Goal: Task Accomplishment & Management: Complete application form

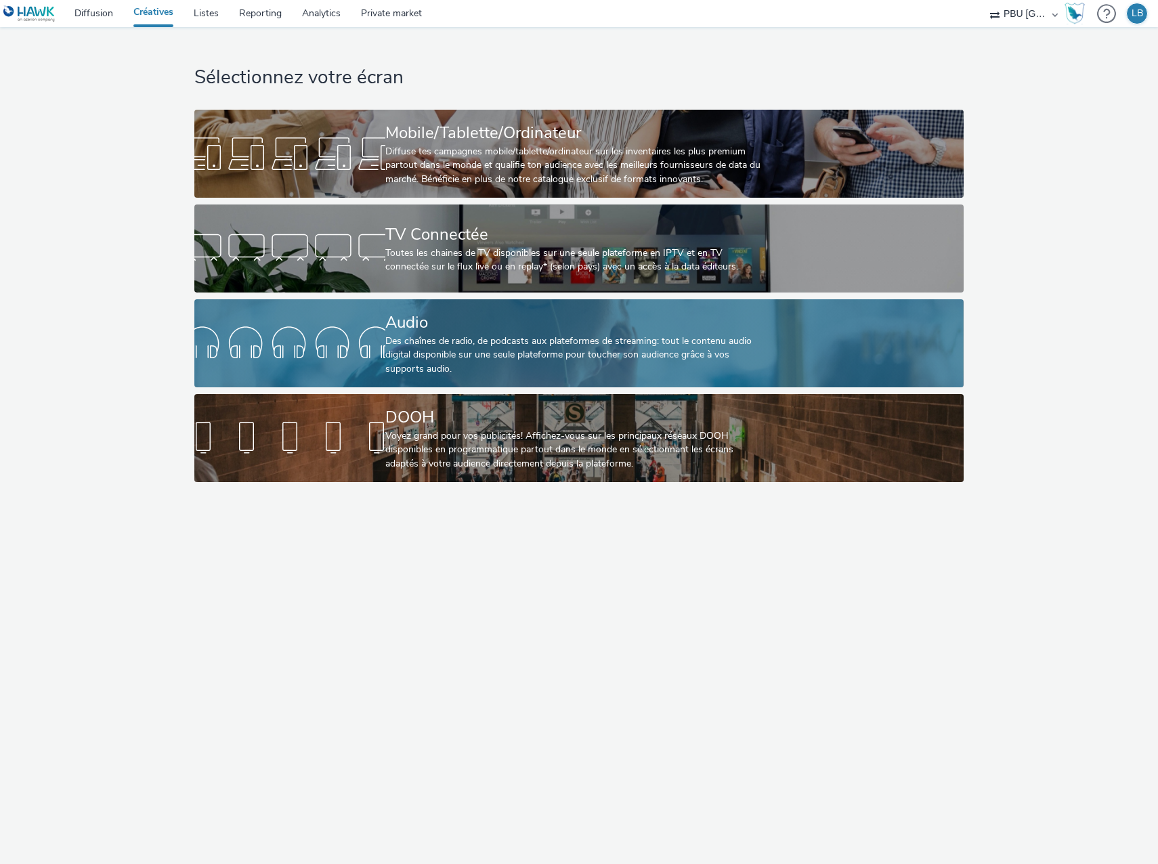
click at [442, 326] on div "Audio" at bounding box center [576, 323] width 382 height 24
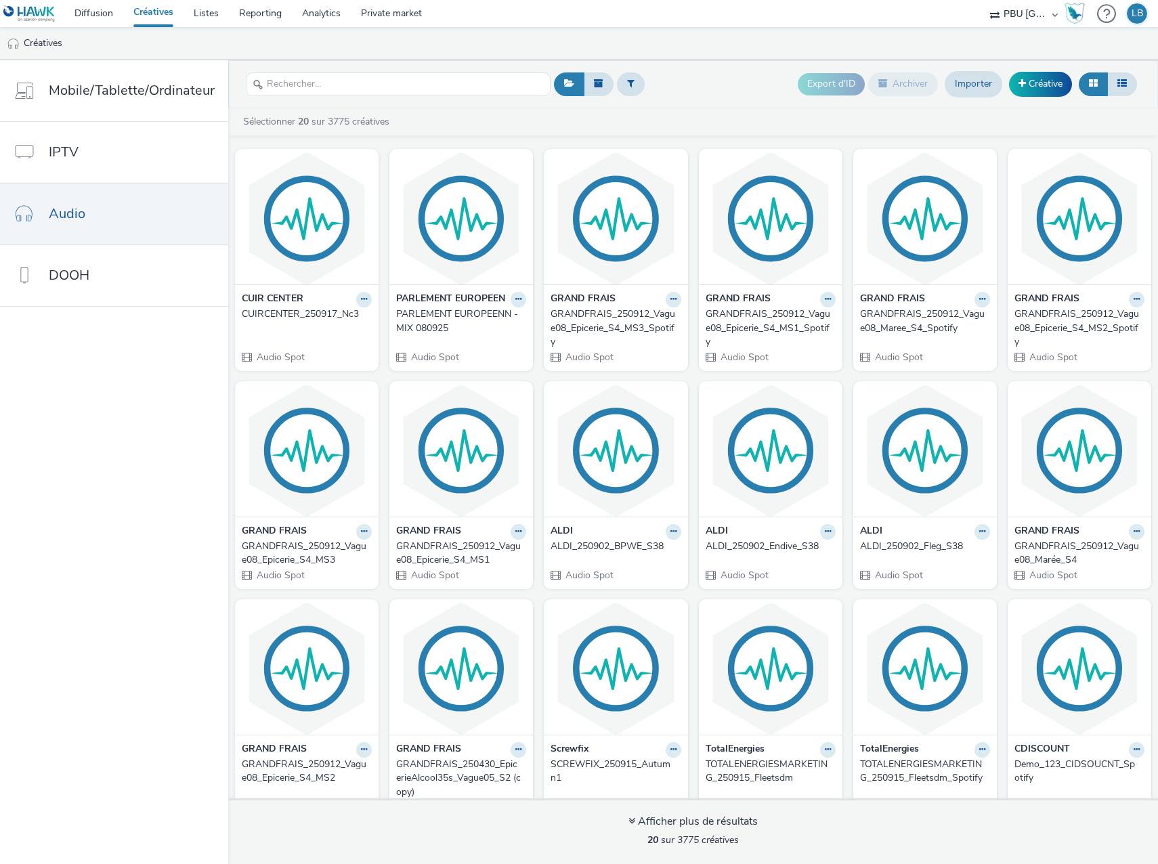
click at [705, 58] on ul "Créatives" at bounding box center [579, 43] width 1158 height 32
click at [1034, 90] on link "Créative" at bounding box center [1040, 84] width 63 height 24
click at [1043, 91] on link "Créative" at bounding box center [1040, 84] width 63 height 24
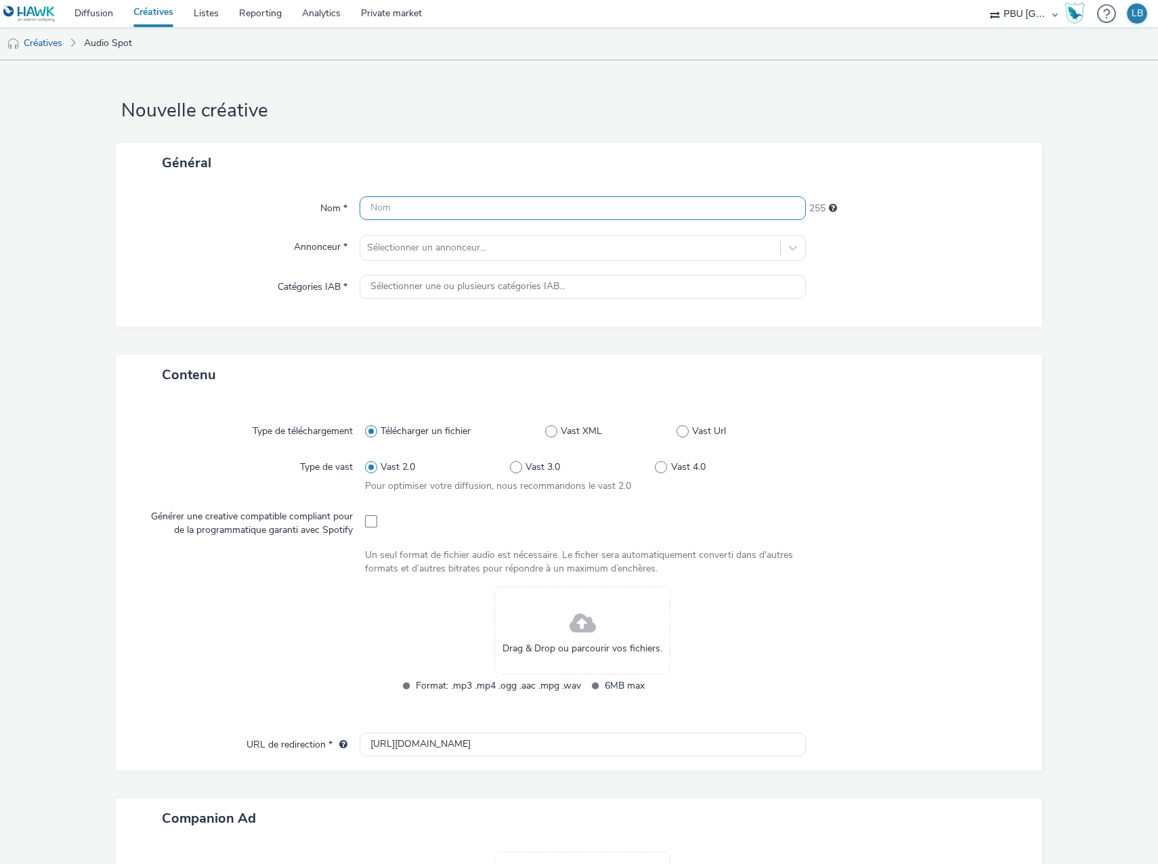
click at [362, 211] on input "text" at bounding box center [582, 208] width 446 height 24
click at [387, 211] on input "text" at bounding box center [582, 208] width 446 height 24
paste input "GMF_250908_GmfRadioOffreAuto20S29.07.25"
type input "GMF_250908_GmfRadioOffreAuto20S29.07.25"
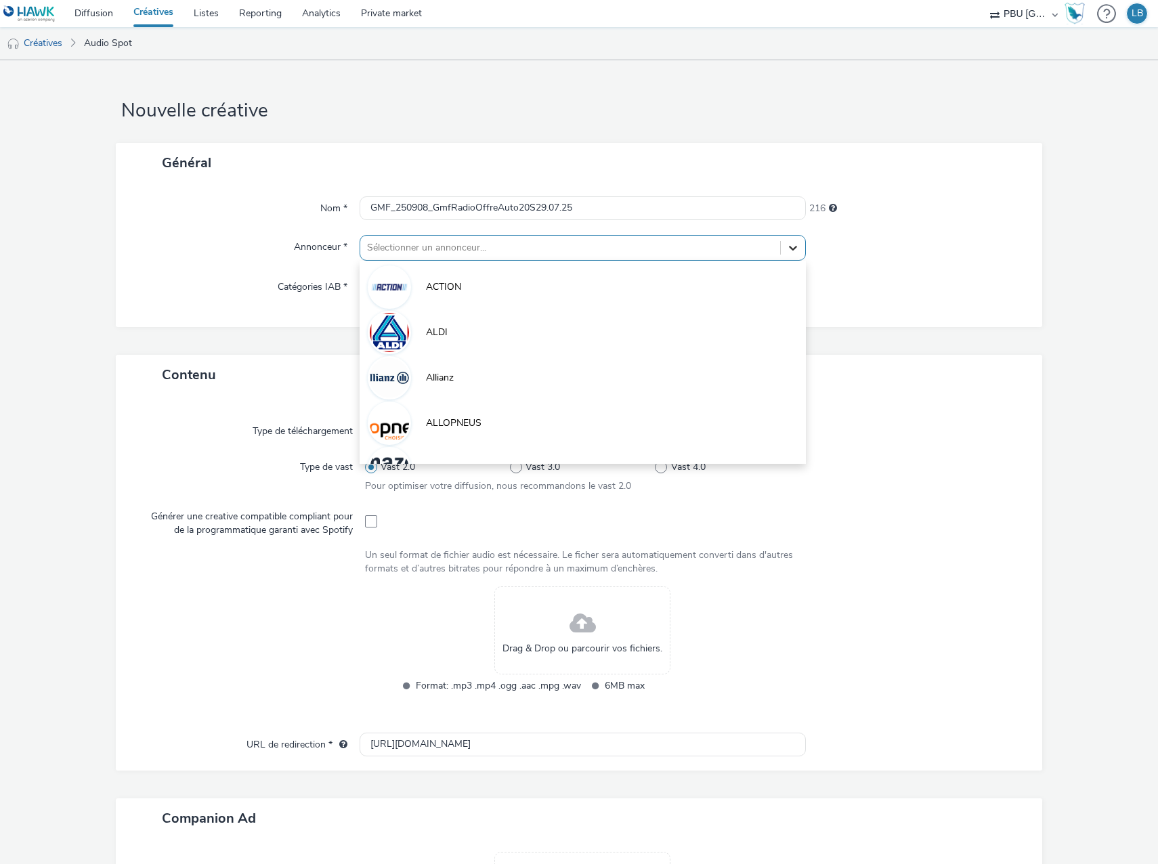
click at [792, 250] on div at bounding box center [793, 248] width 24 height 24
type input "GMF"
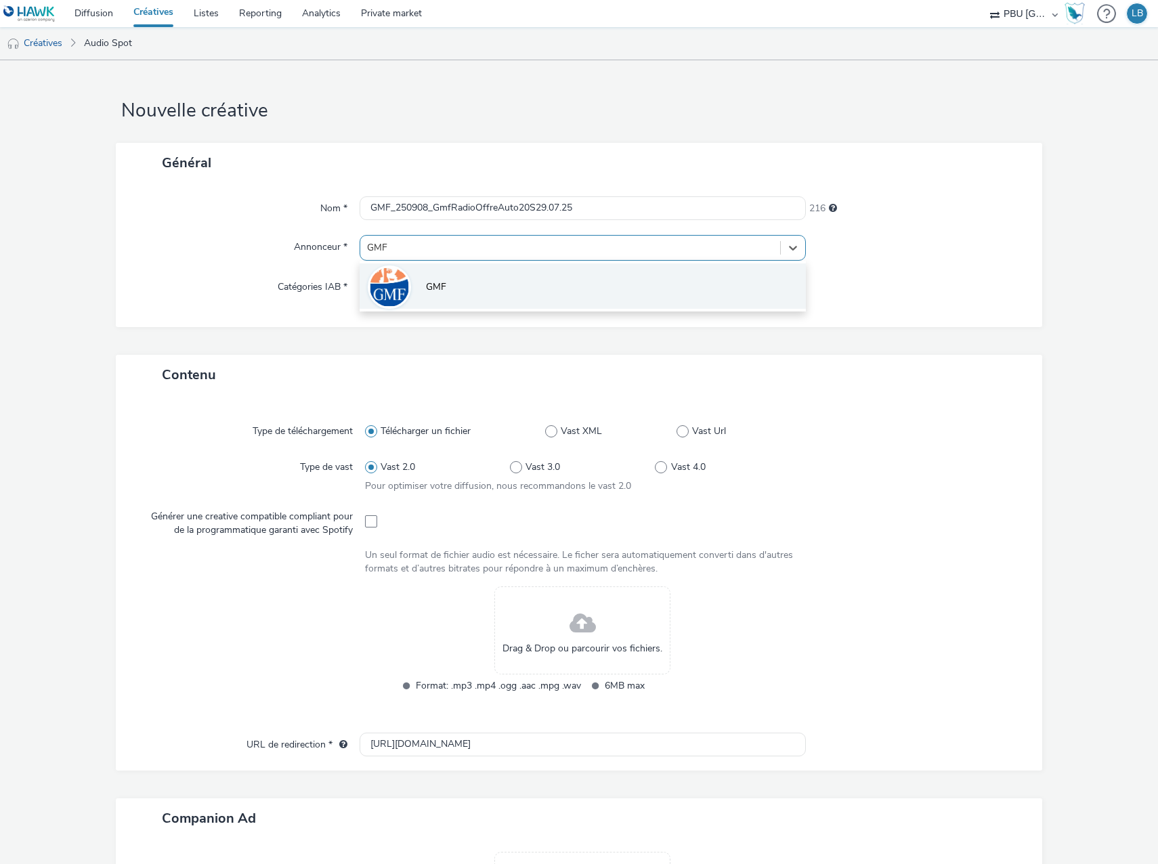
click at [665, 275] on li "GMF" at bounding box center [582, 285] width 446 height 45
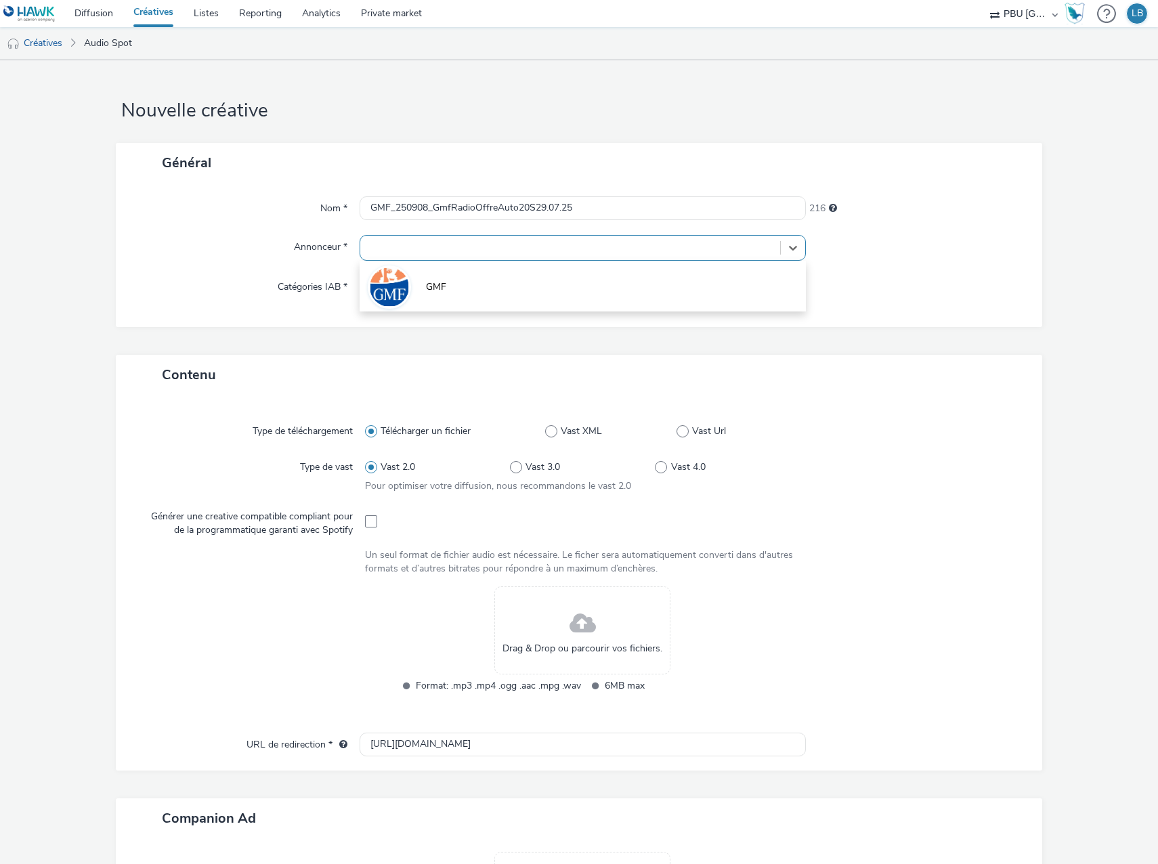
type input "[URL][DOMAIN_NAME]"
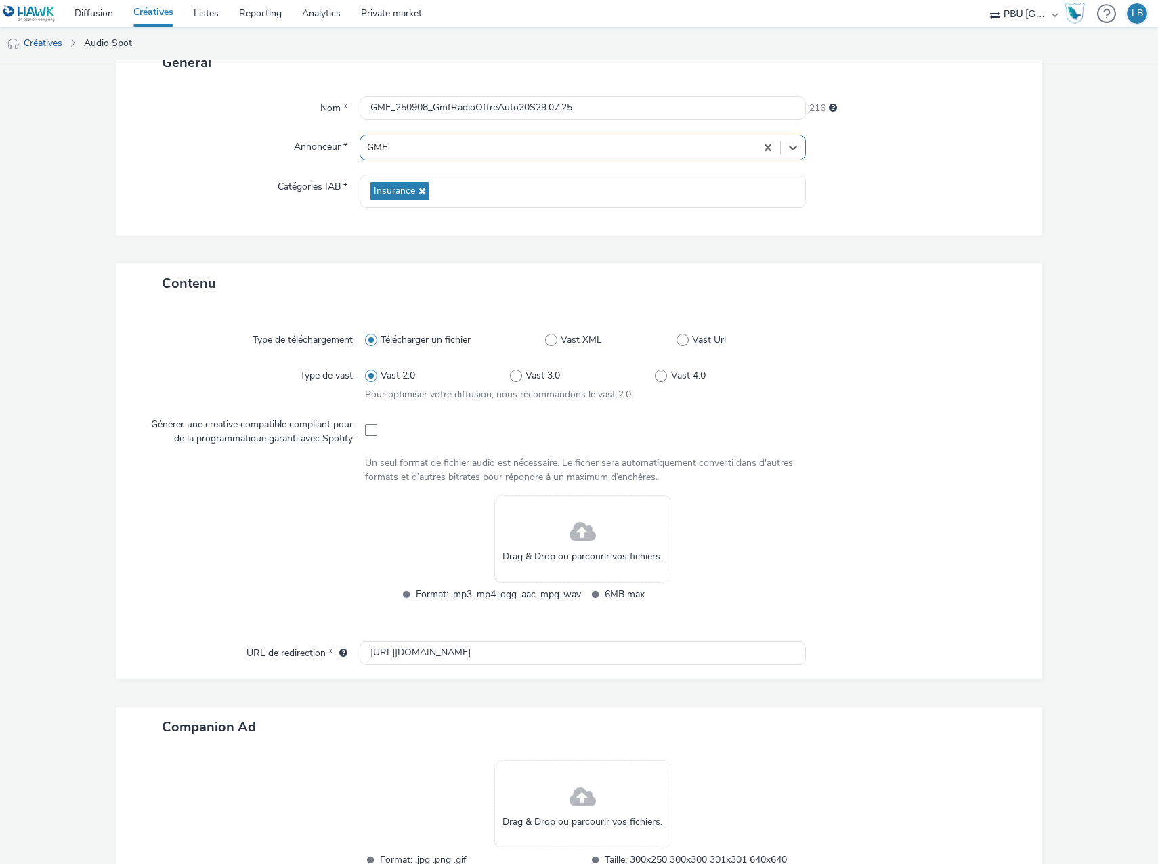
scroll to position [77, 0]
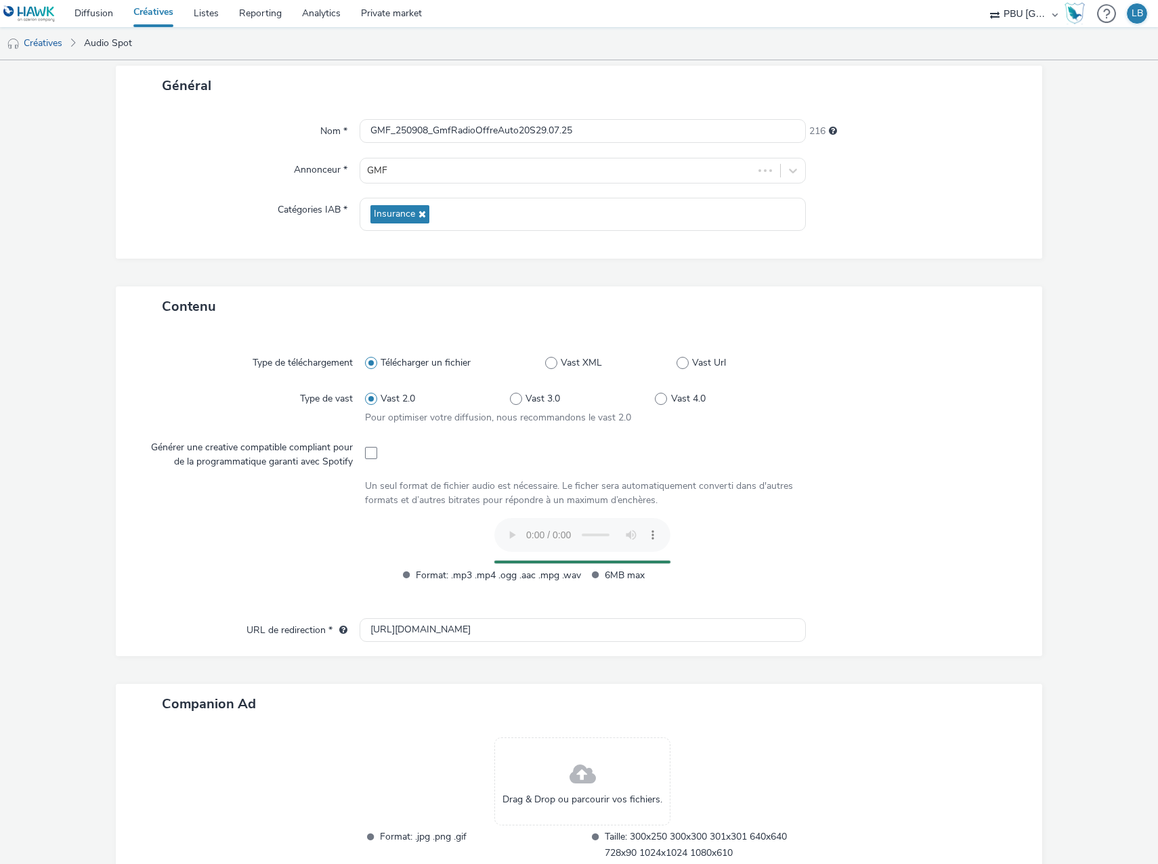
click at [965, 548] on div at bounding box center [909, 557] width 218 height 79
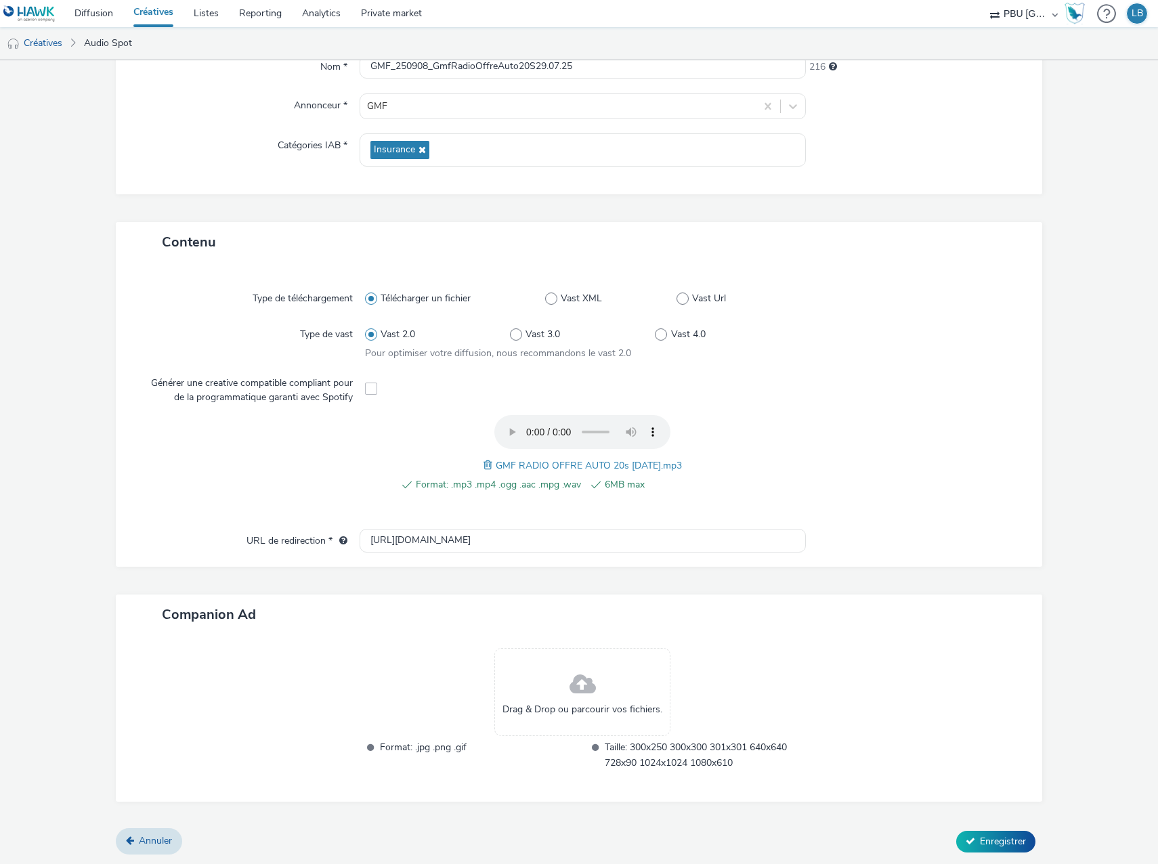
scroll to position [0, 0]
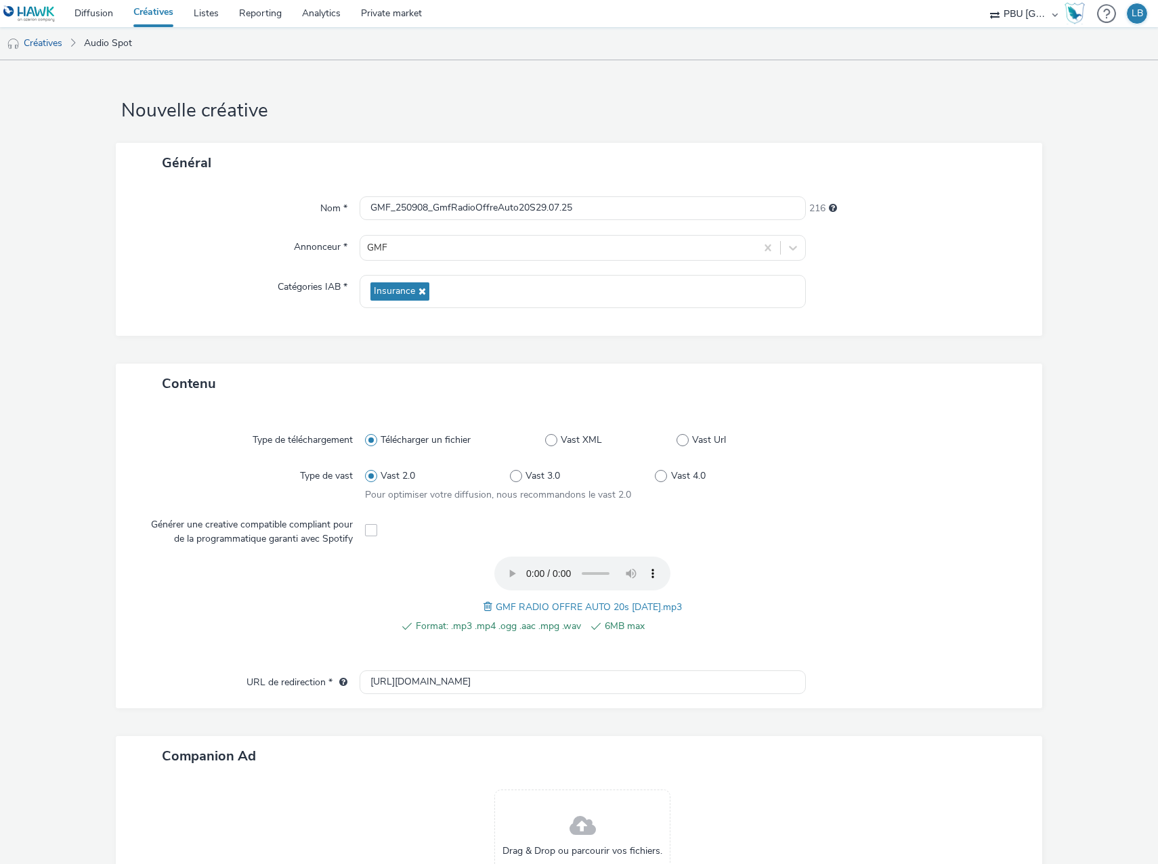
click at [1096, 501] on form "Nouvelle créative Général Nom * GMF_250908_GmfRadioOffreAuto20S29.07.25 216 Ann…" at bounding box center [579, 533] width 1158 height 946
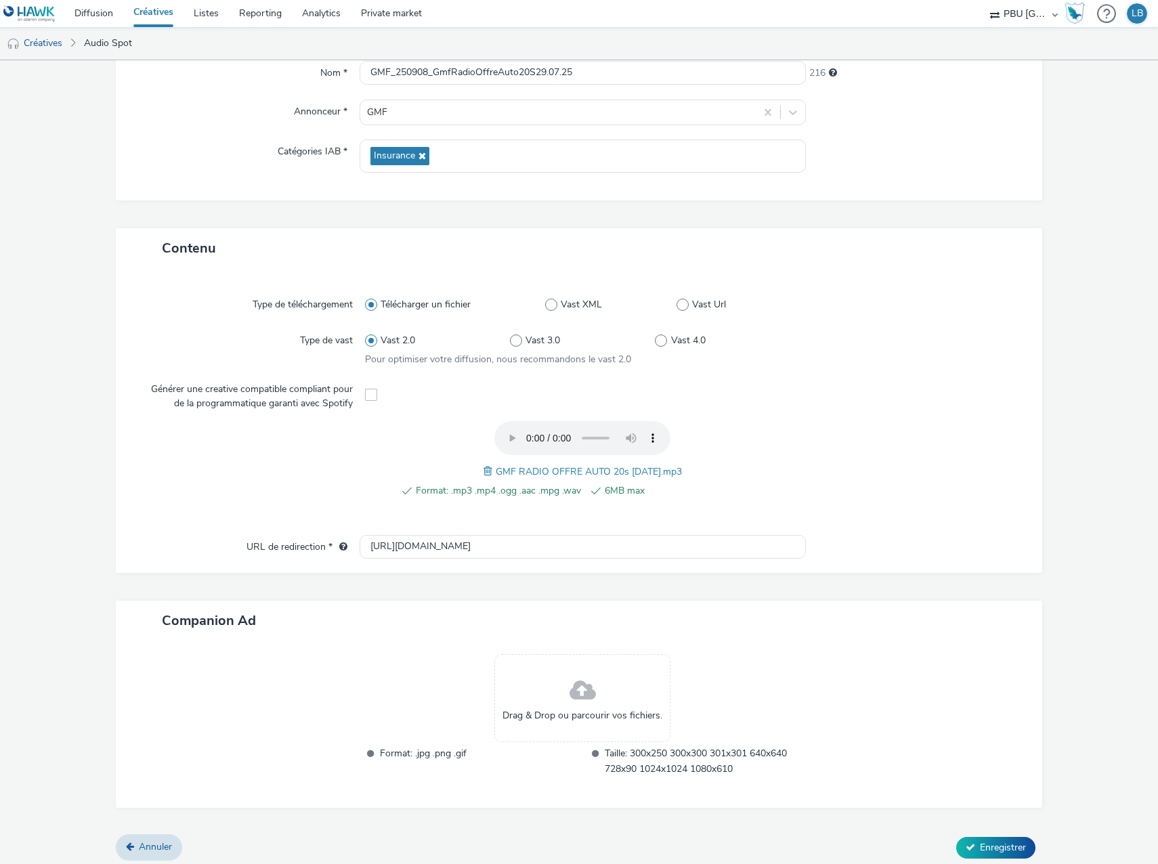
scroll to position [141, 0]
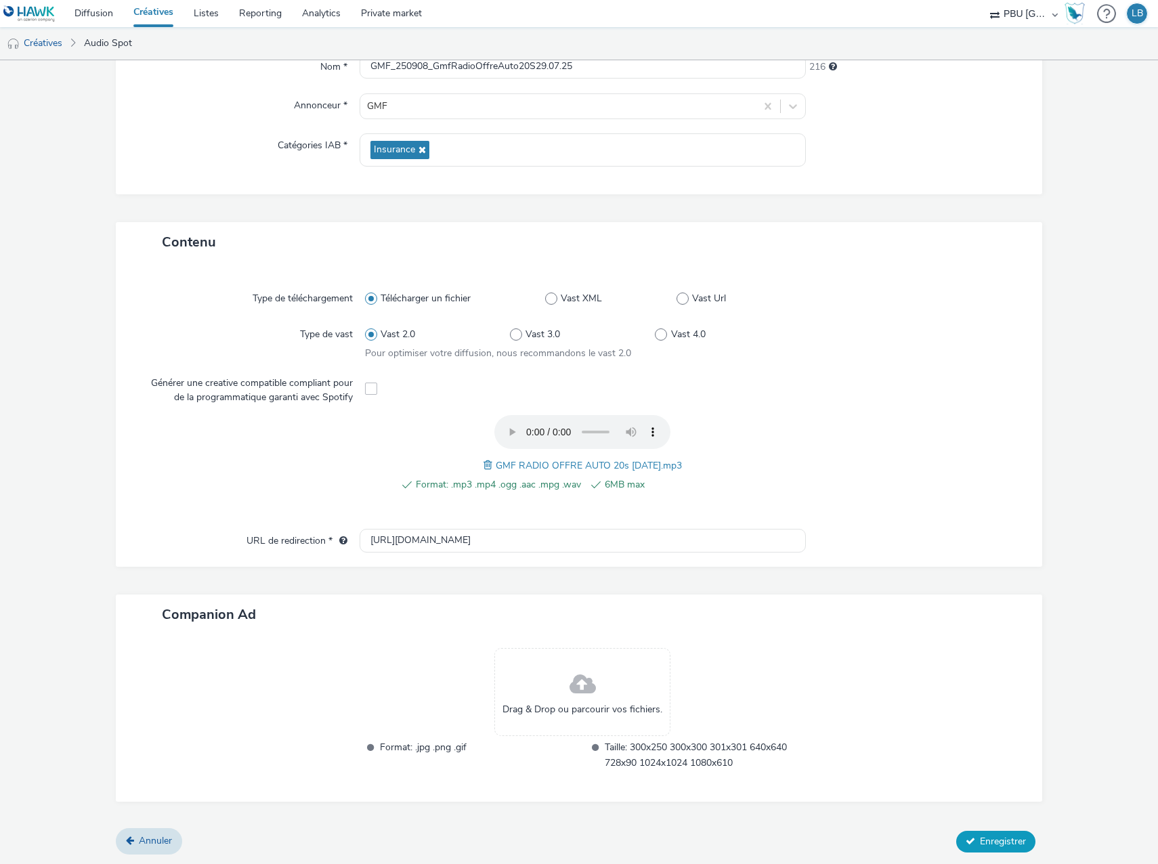
click at [989, 837] on span "Enregistrer" at bounding box center [1003, 841] width 46 height 13
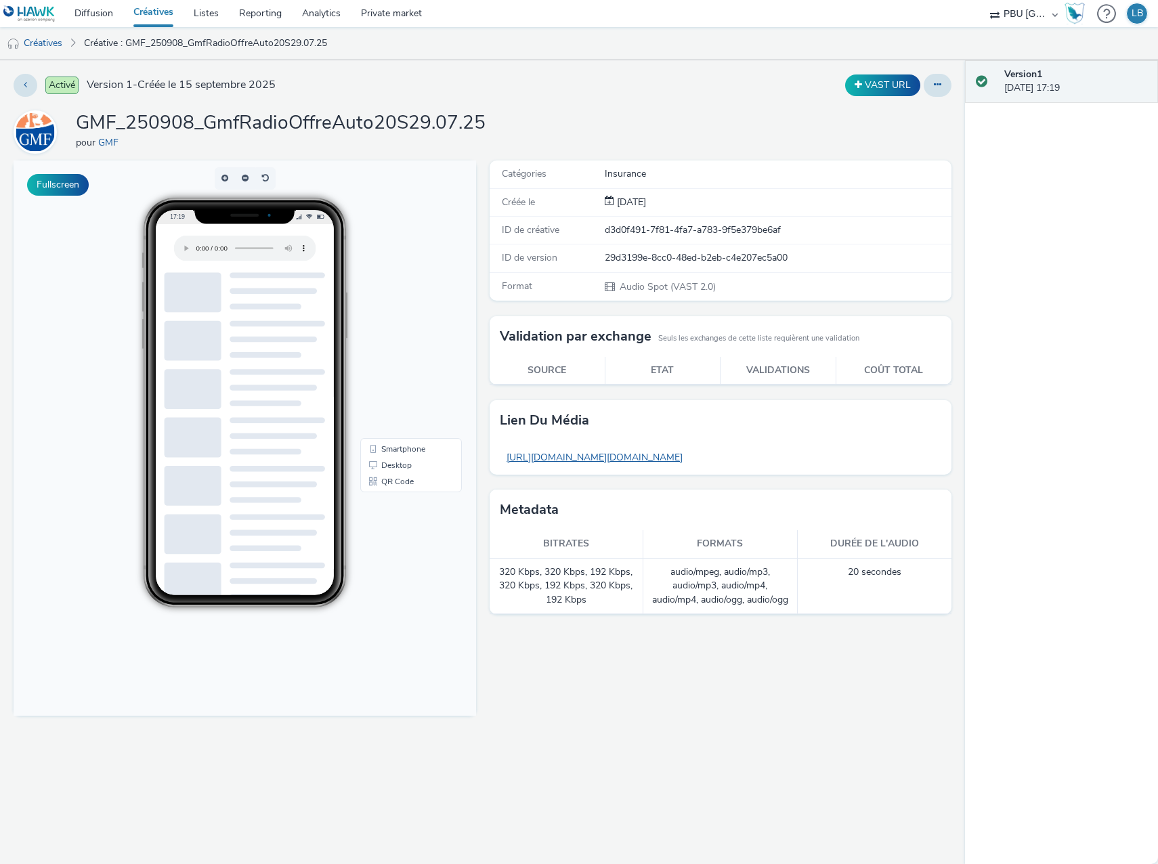
click at [689, 458] on link "[URL][DOMAIN_NAME][DOMAIN_NAME]" at bounding box center [595, 457] width 190 height 26
click at [51, 45] on link "Créatives" at bounding box center [34, 43] width 69 height 32
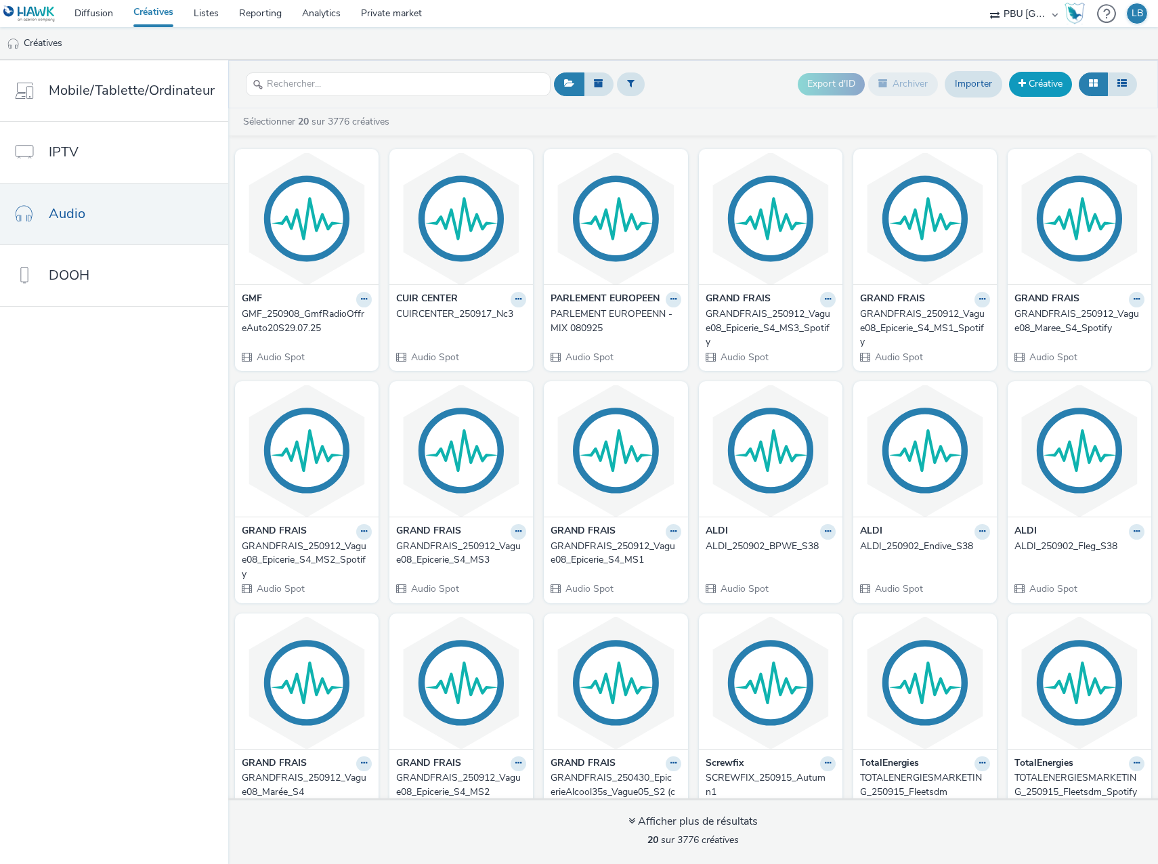
click at [1044, 82] on link "Créative" at bounding box center [1040, 84] width 63 height 24
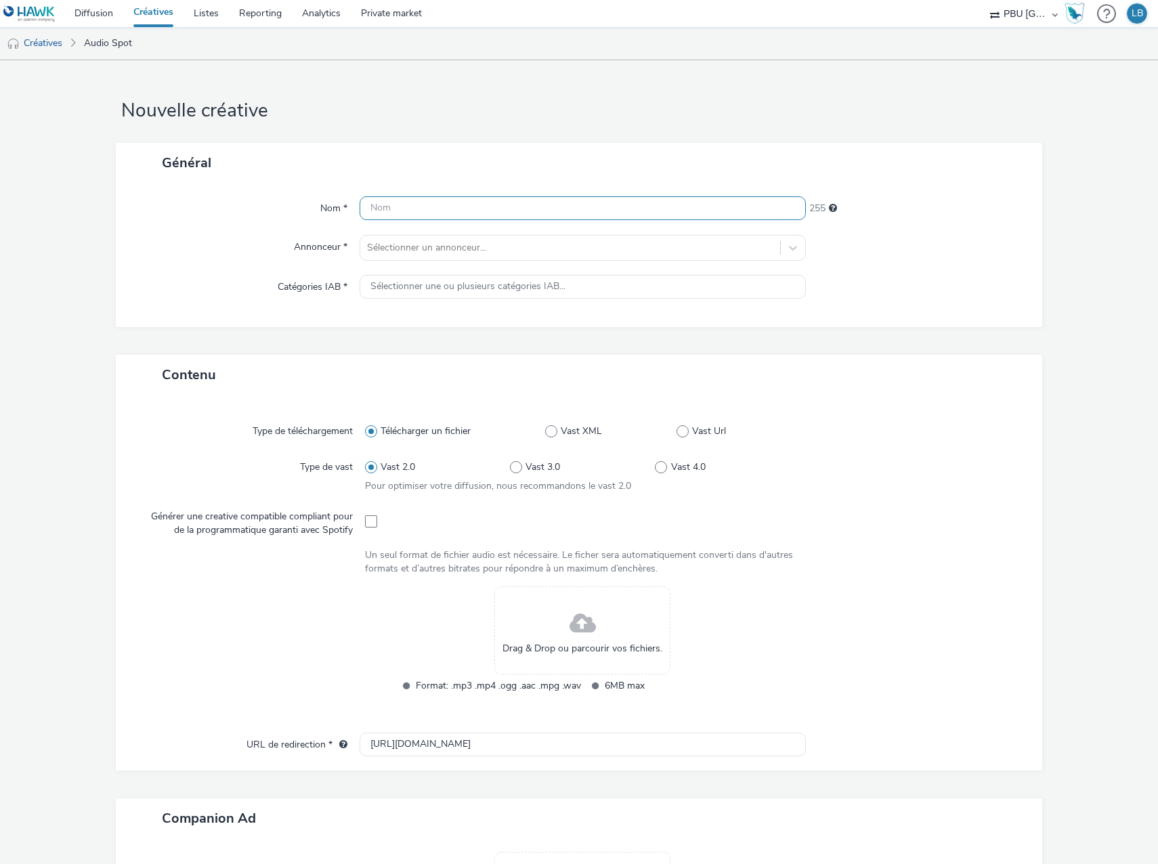
click at [523, 211] on input "text" at bounding box center [582, 208] width 446 height 24
paste input "GMF_250908_GmfRadioOffreHabitation20S29.07.25"
type input "GMF_250908_GmfRadioOffreHabitation20S29.07.25"
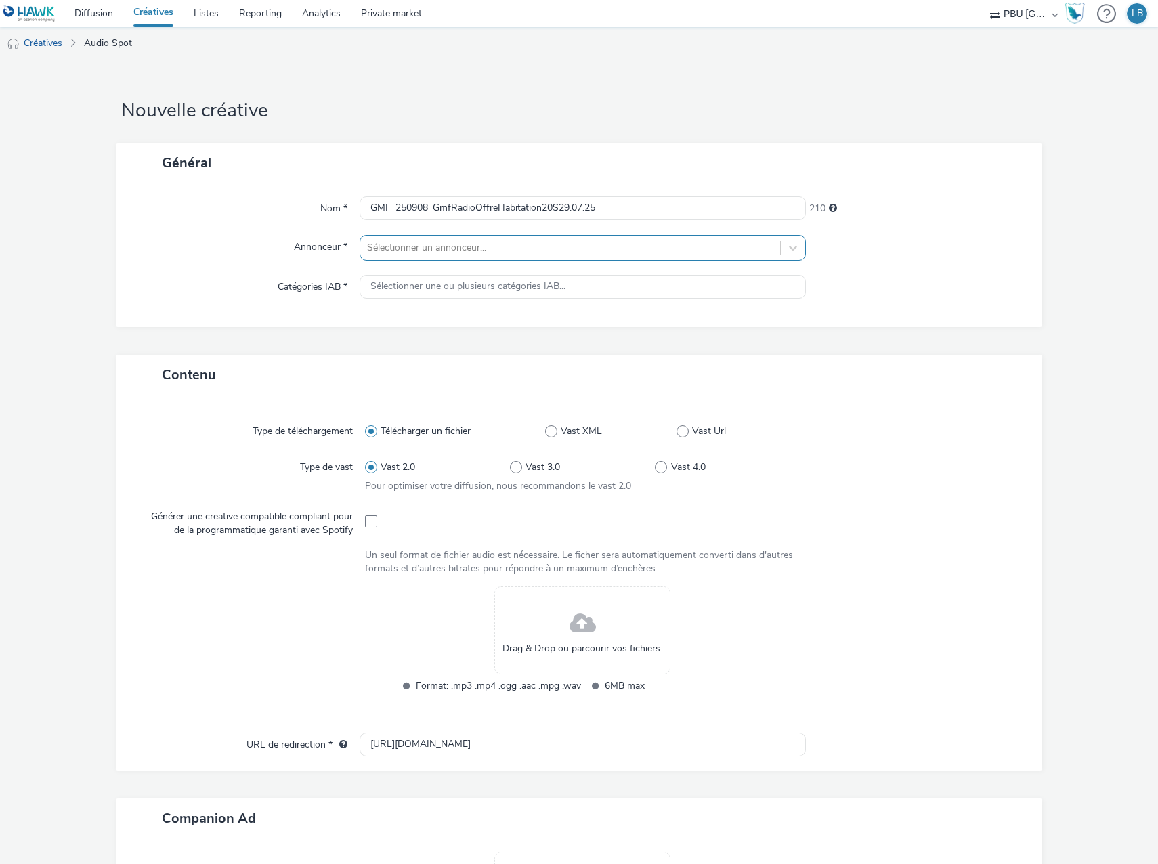
click at [597, 243] on div at bounding box center [570, 248] width 406 height 16
type input "GMF"
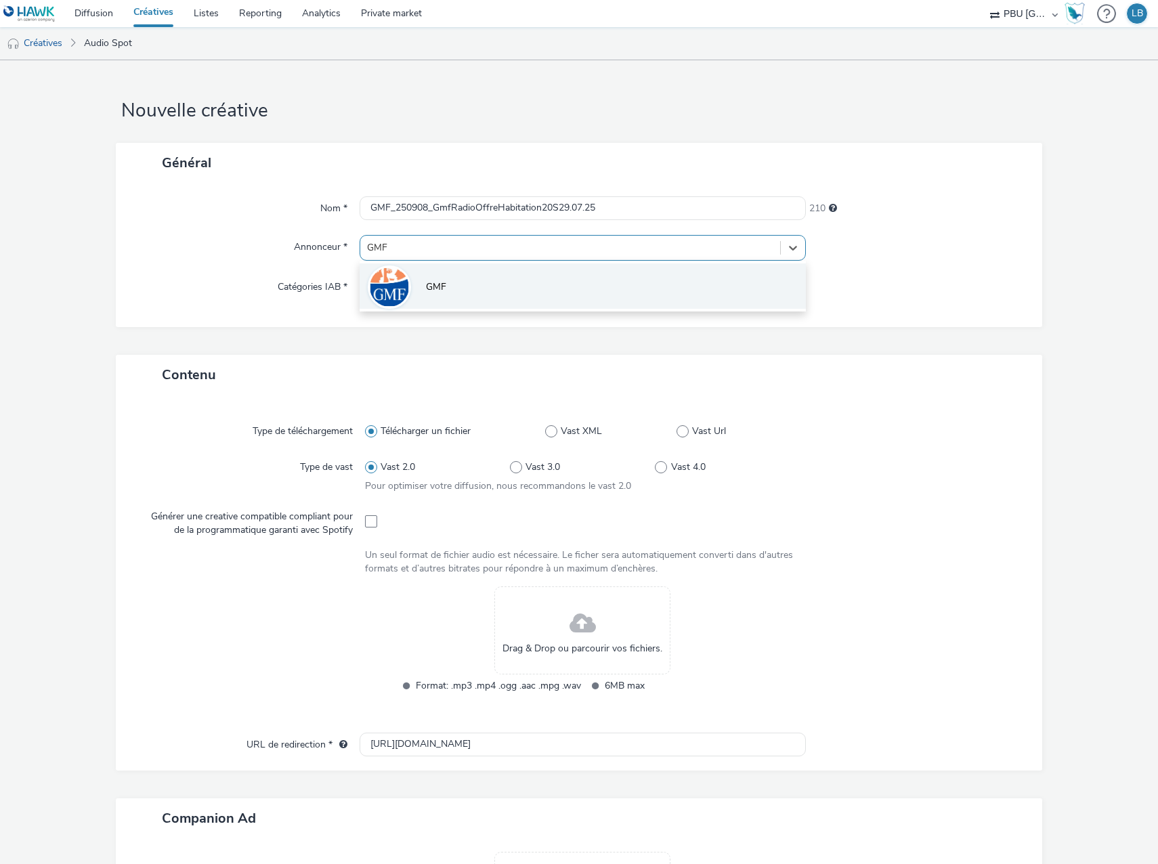
click at [491, 280] on li "GMF" at bounding box center [582, 285] width 446 height 45
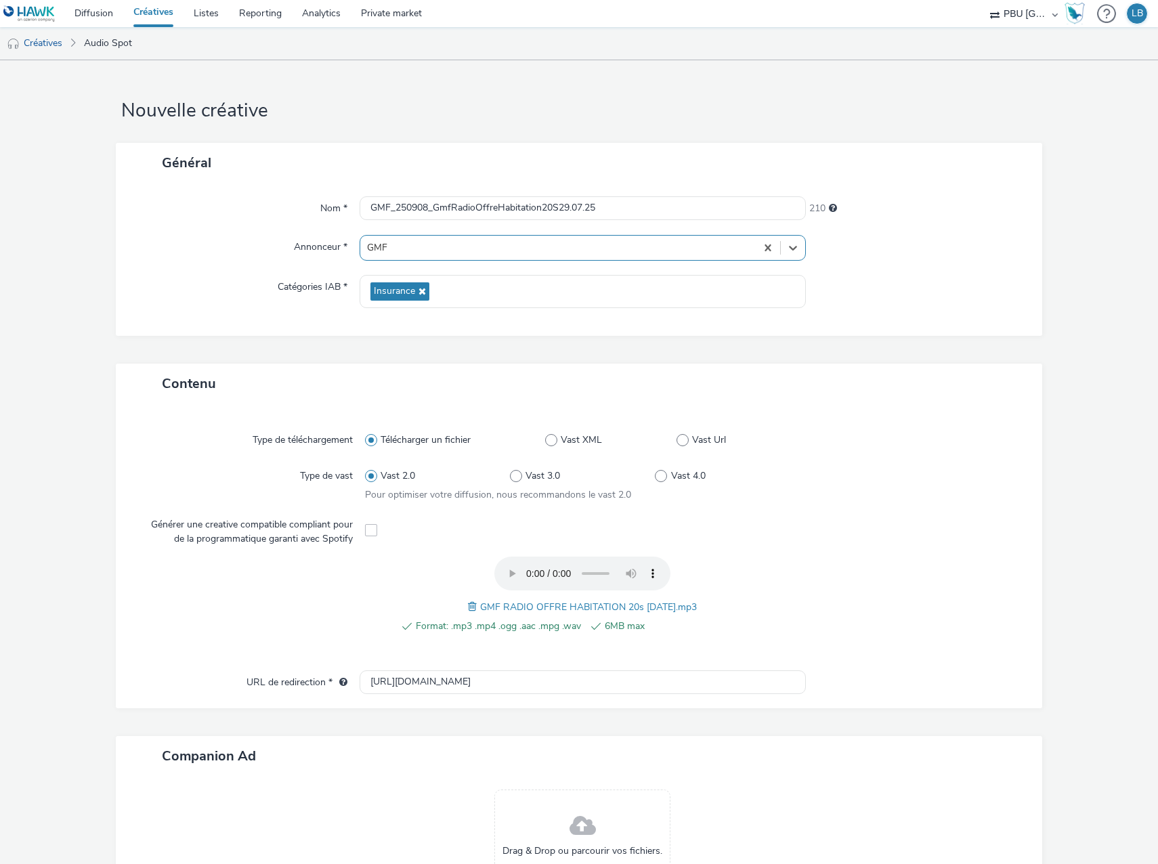
scroll to position [135, 0]
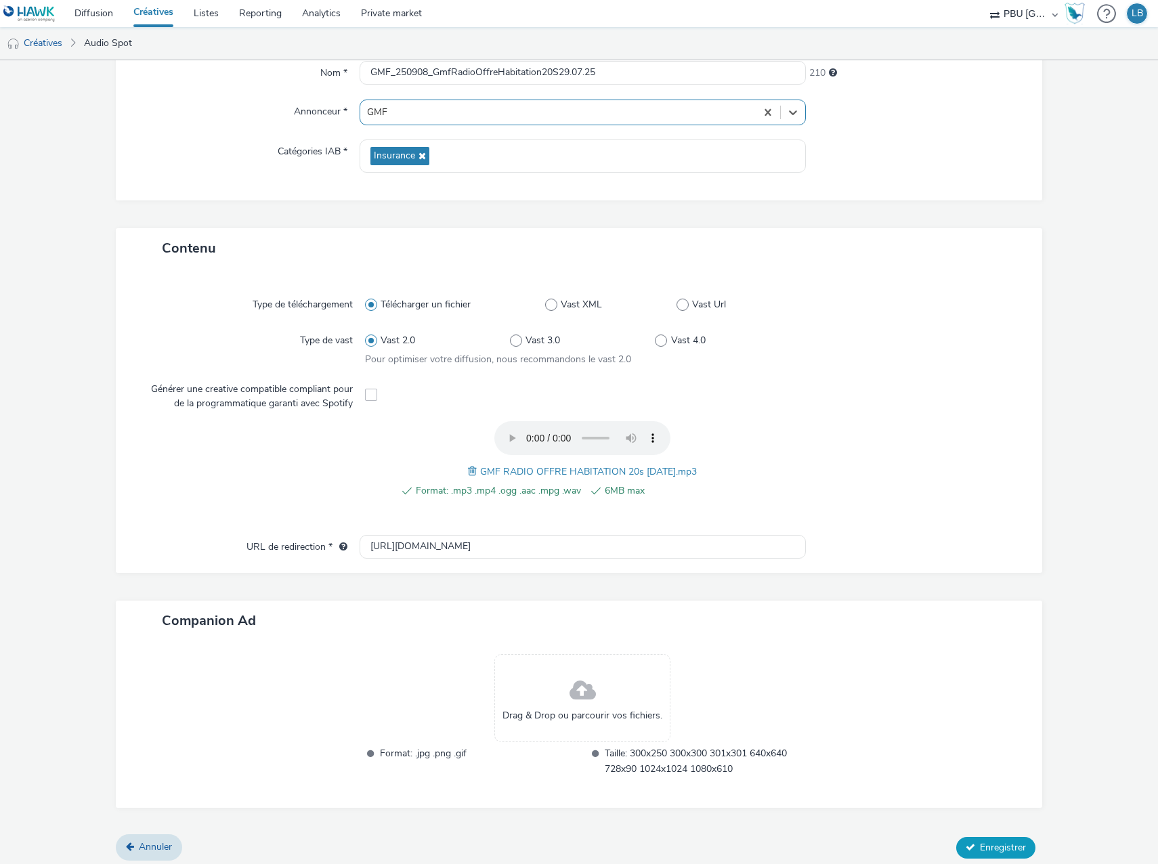
click at [1008, 844] on span "Enregistrer" at bounding box center [1003, 847] width 46 height 13
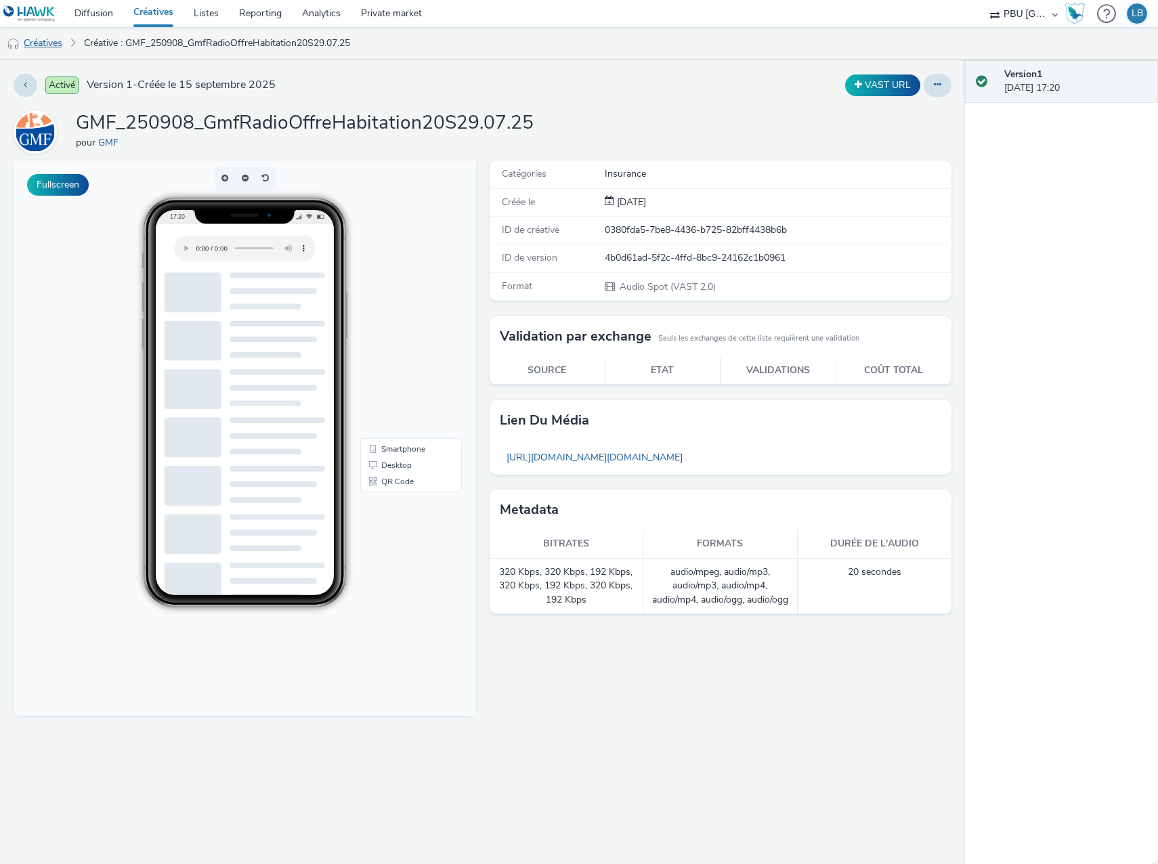
click at [58, 49] on link "Créatives" at bounding box center [34, 43] width 69 height 32
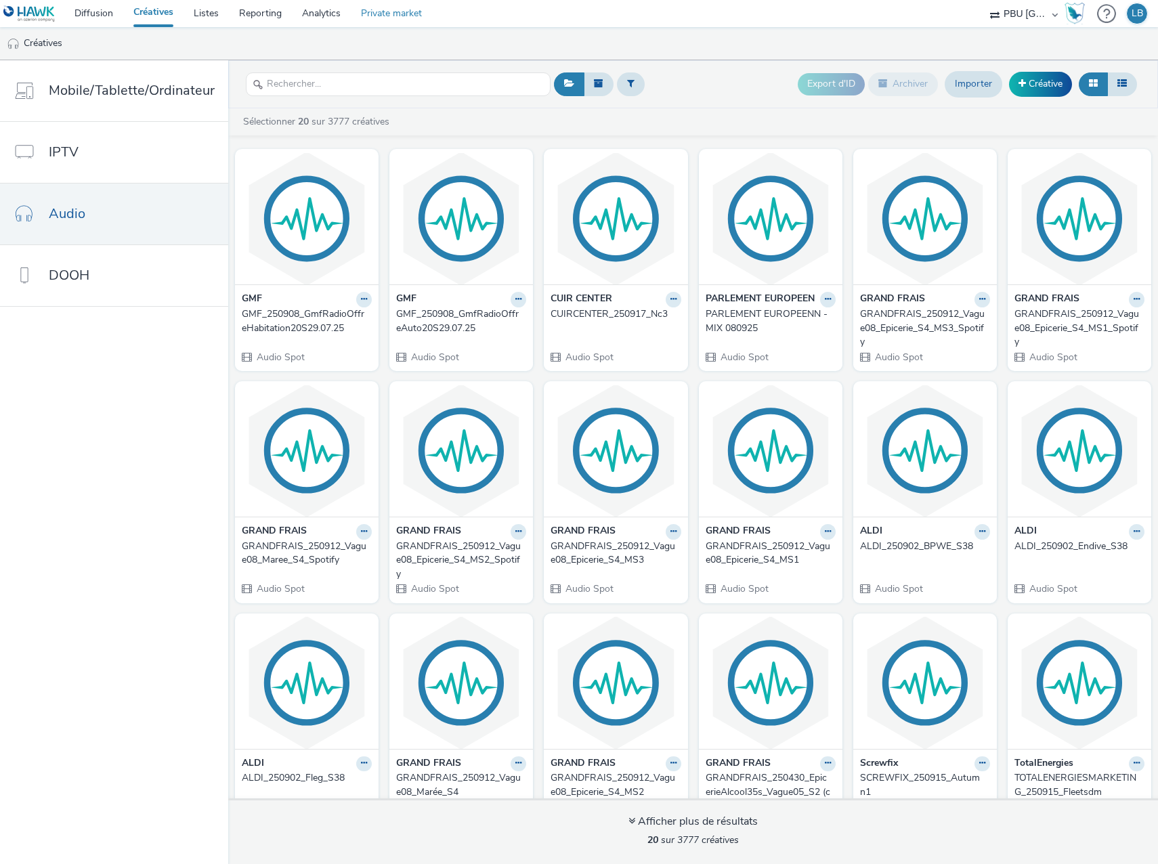
click at [403, 14] on link "Private market" at bounding box center [391, 13] width 81 height 27
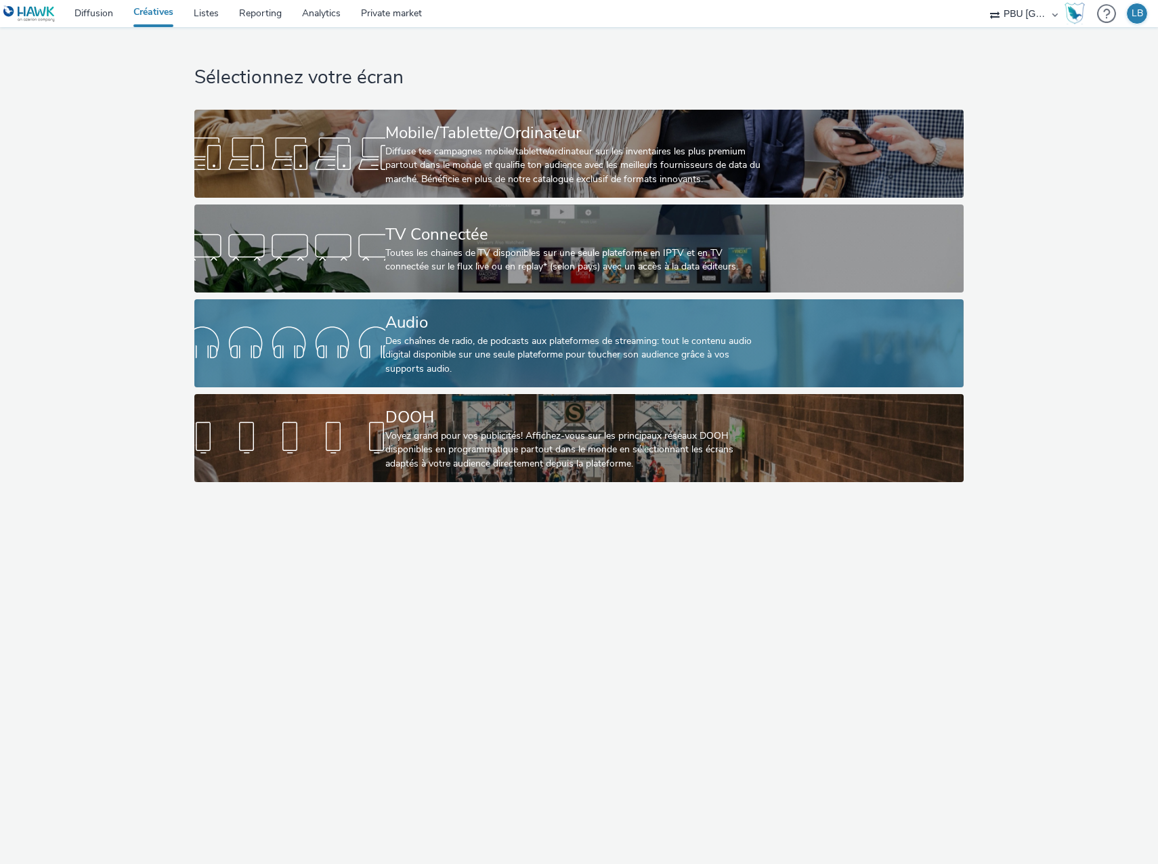
click at [588, 362] on div "Des chaînes de radio, de podcasts aux plateformes de streaming: tout le contenu…" at bounding box center [576, 354] width 382 height 41
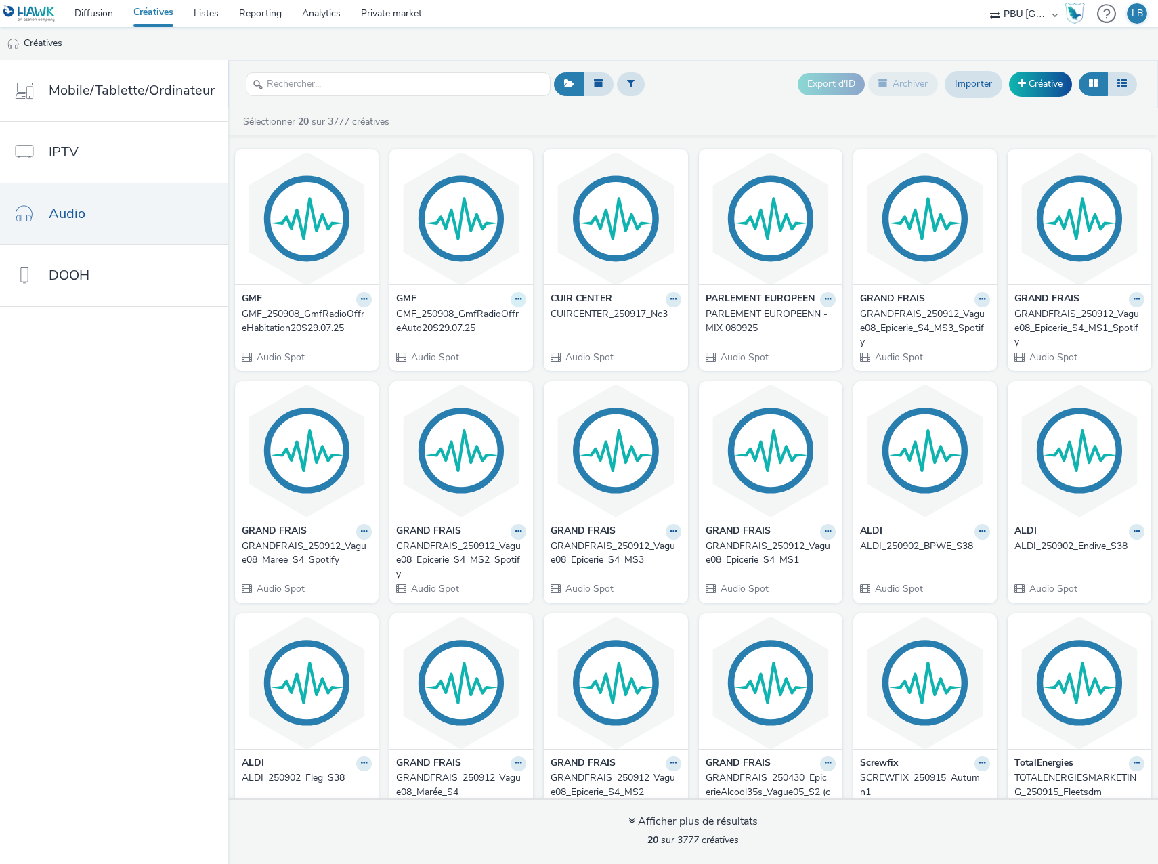
click at [515, 297] on icon at bounding box center [518, 299] width 6 height 8
click at [498, 326] on link "Modifier" at bounding box center [475, 322] width 102 height 27
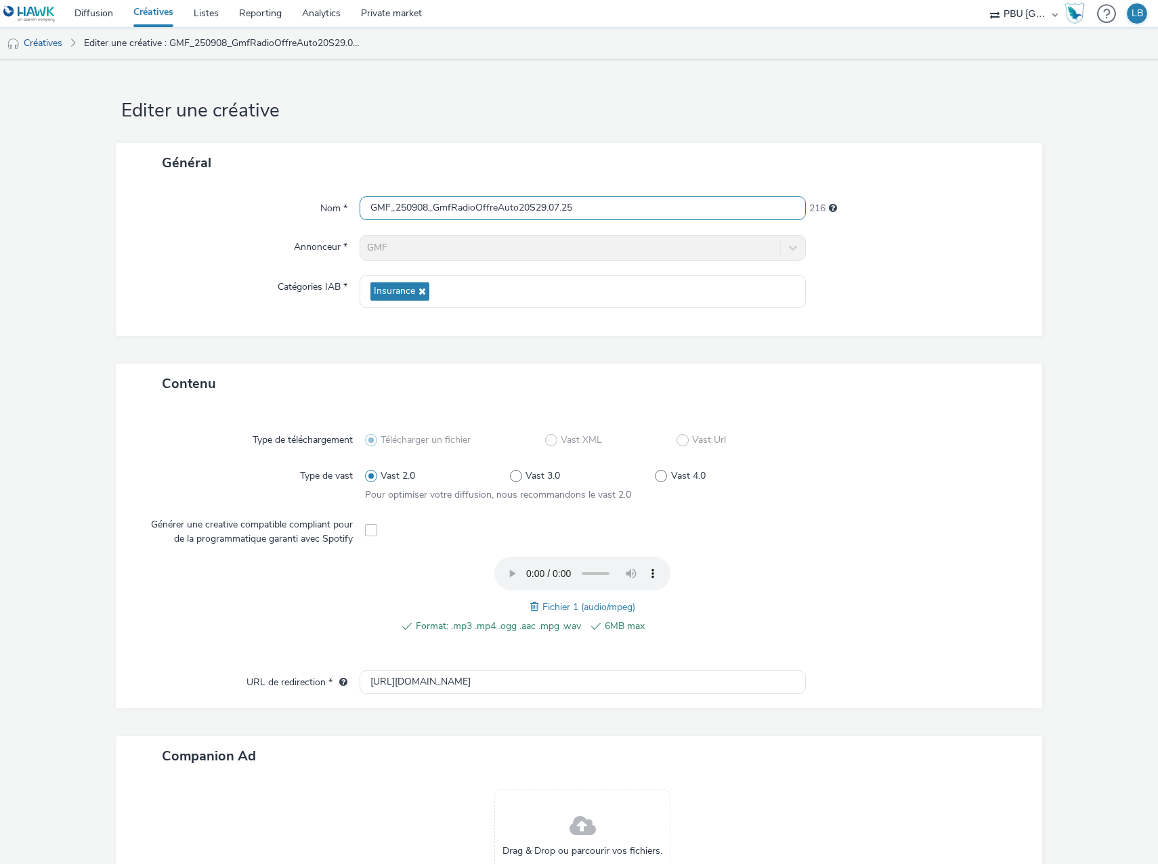
drag, startPoint x: 690, startPoint y: 205, endPoint x: 257, endPoint y: 205, distance: 432.6
click at [257, 205] on div "Nom * GMF_250908_GmfRadioOffreAuto20S29.07.25 216" at bounding box center [578, 208] width 899 height 24
paste input "1006__AutoOctobre_Auto"
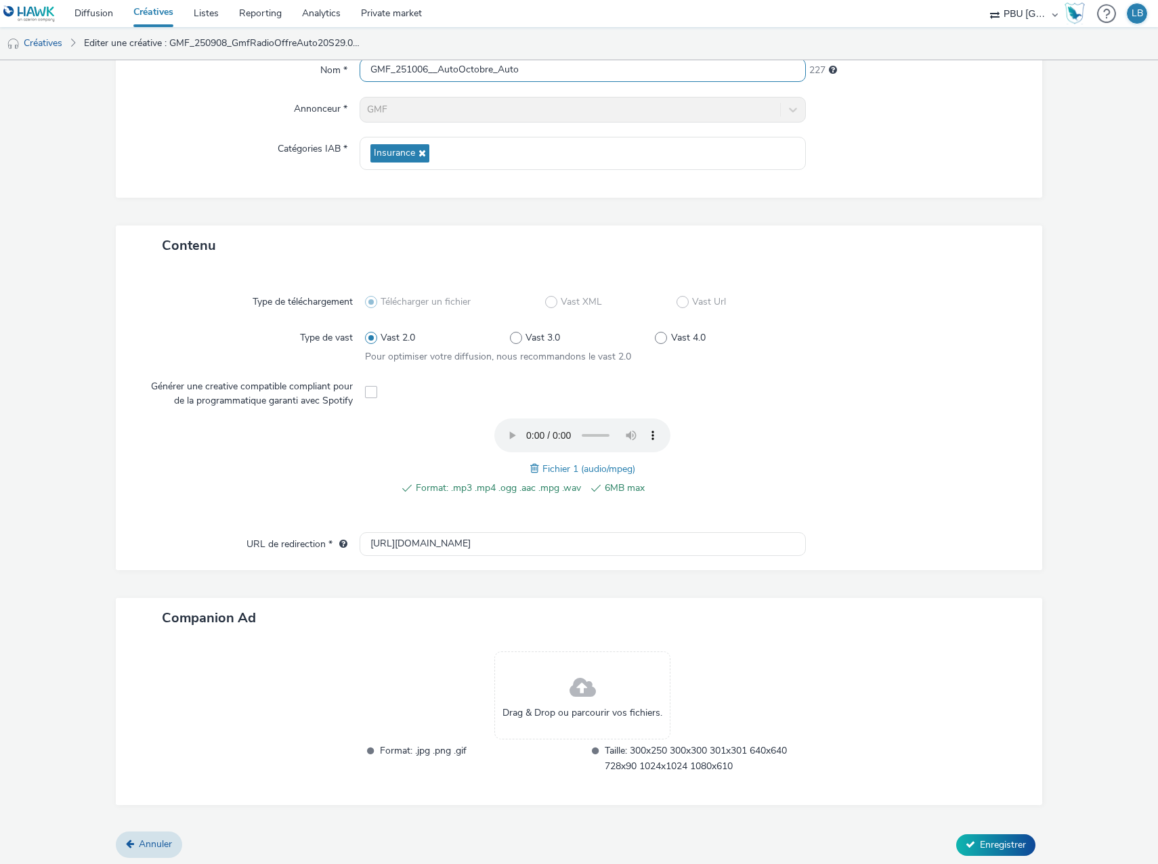
scroll to position [141, 0]
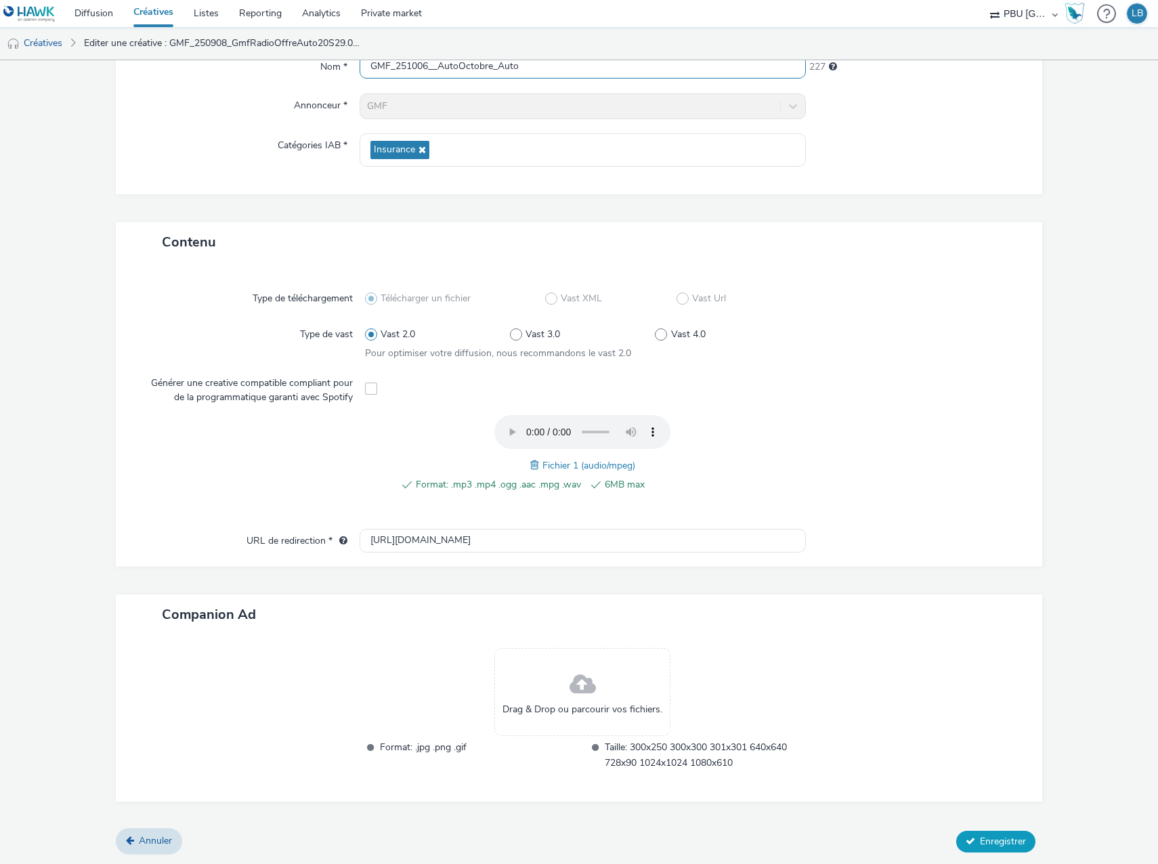
type input "GMF_251006__AutoOctobre_Auto"
click at [980, 838] on span "Enregistrer" at bounding box center [1003, 841] width 46 height 13
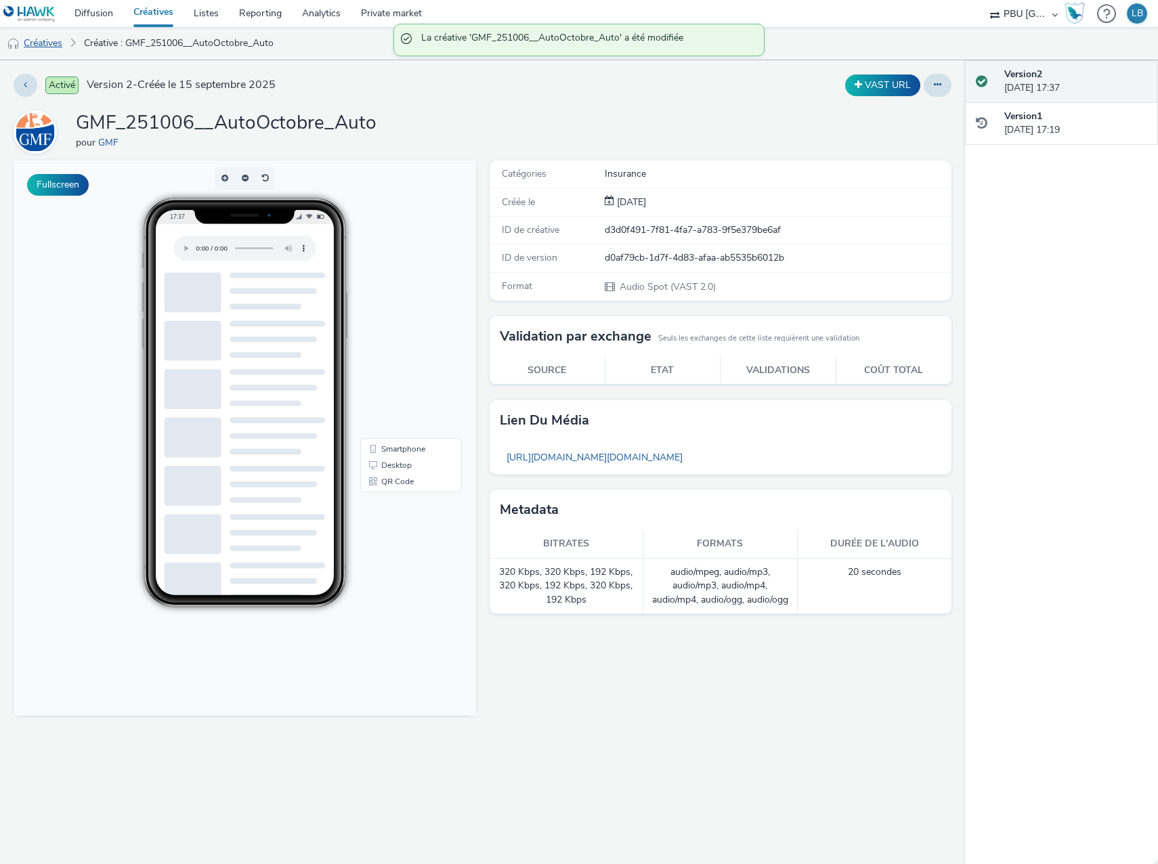
click at [46, 42] on link "Créatives" at bounding box center [34, 43] width 69 height 32
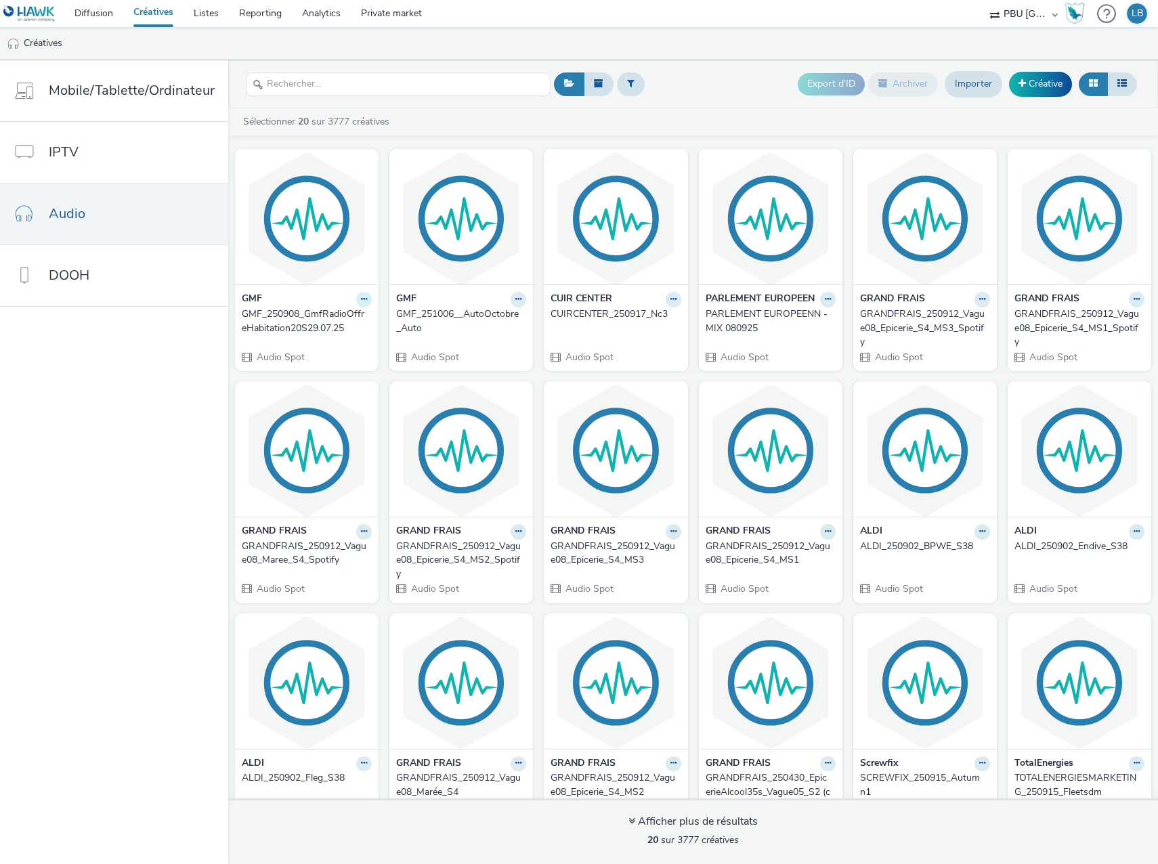
click at [362, 301] on icon at bounding box center [364, 299] width 6 height 8
click at [322, 328] on link "Modifier" at bounding box center [321, 322] width 102 height 27
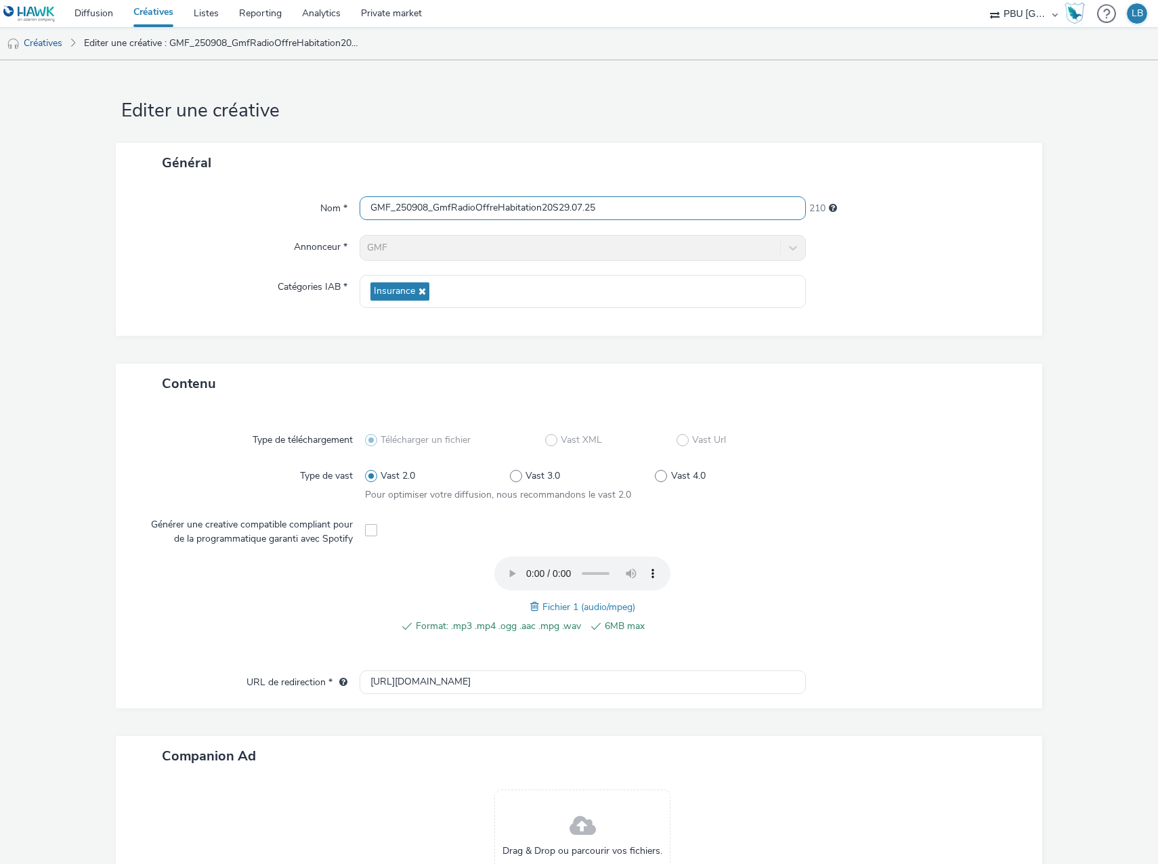
drag, startPoint x: 642, startPoint y: 209, endPoint x: 242, endPoint y: 197, distance: 400.3
click at [242, 197] on div "Nom * GMF_250908_GmfRadioOffreHabitation20S29.07.25 210" at bounding box center [578, 208] width 899 height 24
paste input "1006__AutoOctobre_Habitation"
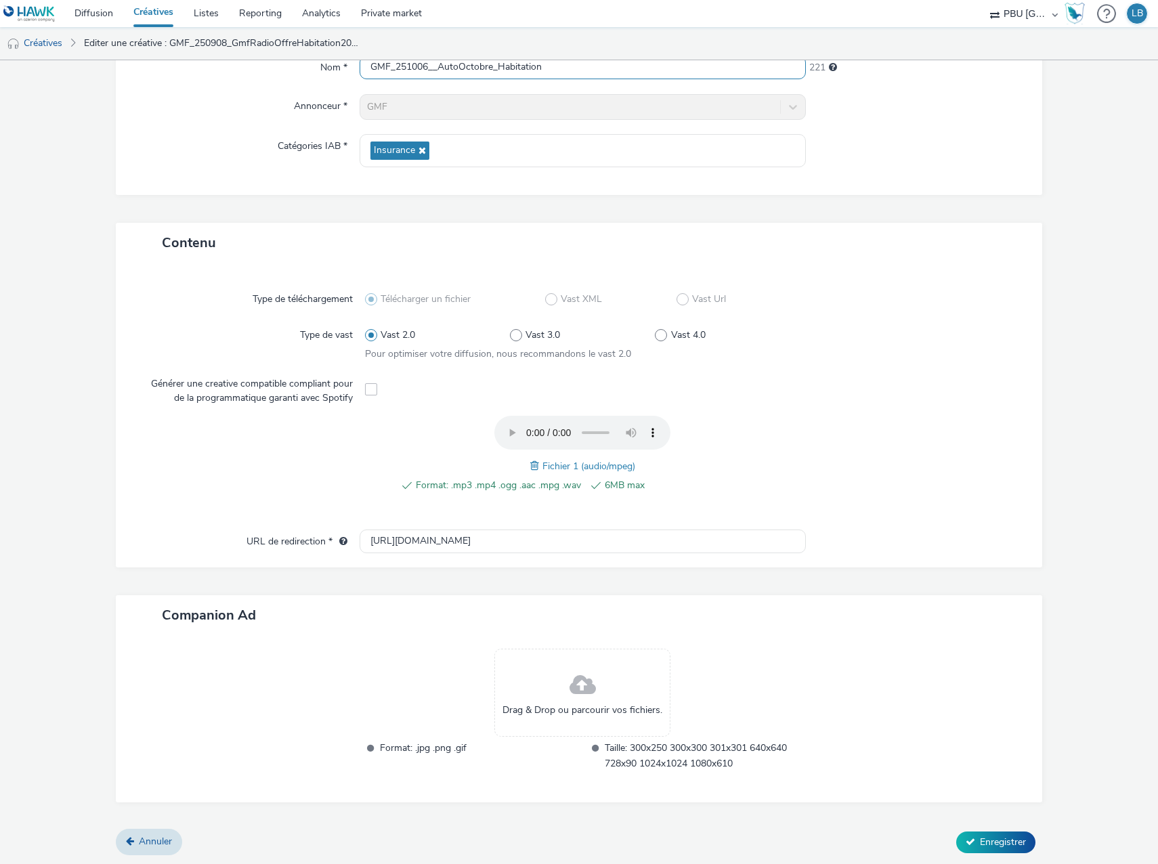
scroll to position [141, 0]
type input "GMF_251006__AutoOctobre_Habitation"
click at [1007, 843] on span "Enregistrer" at bounding box center [1003, 841] width 46 height 13
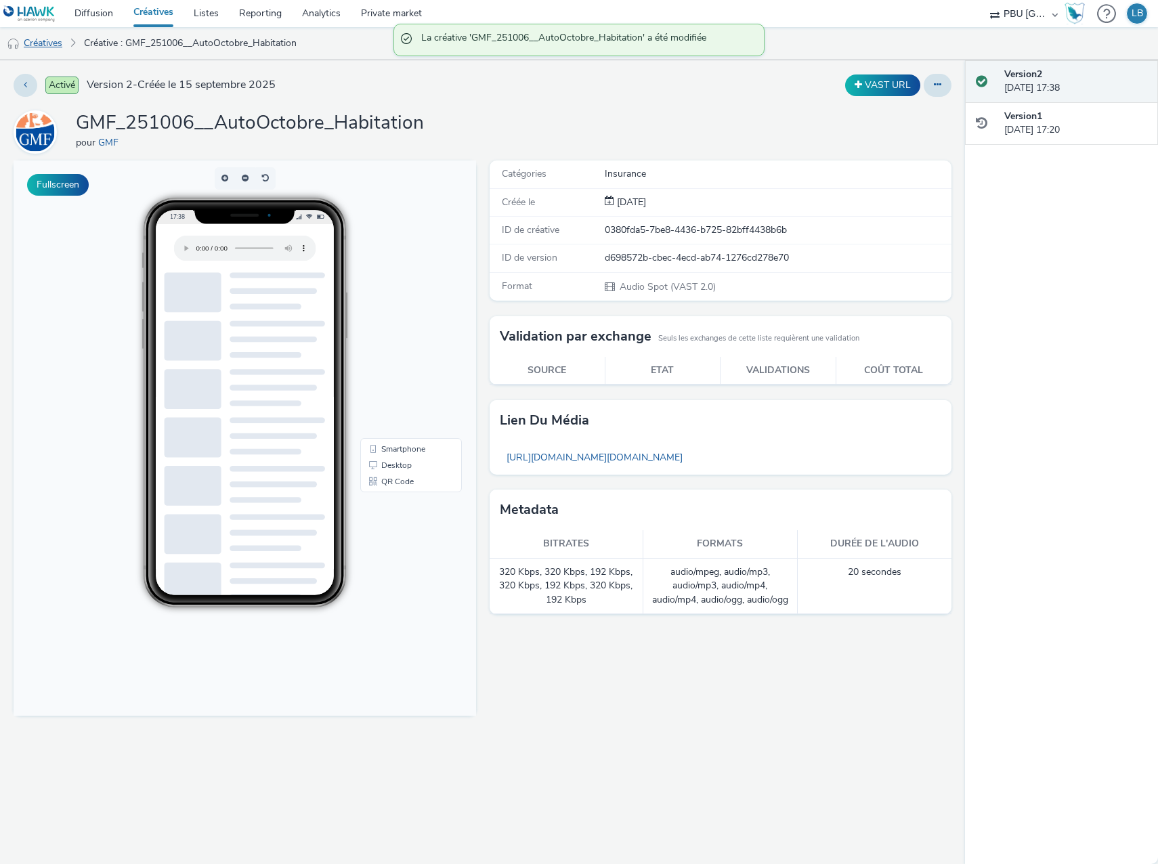
click at [57, 42] on link "Créatives" at bounding box center [34, 43] width 69 height 32
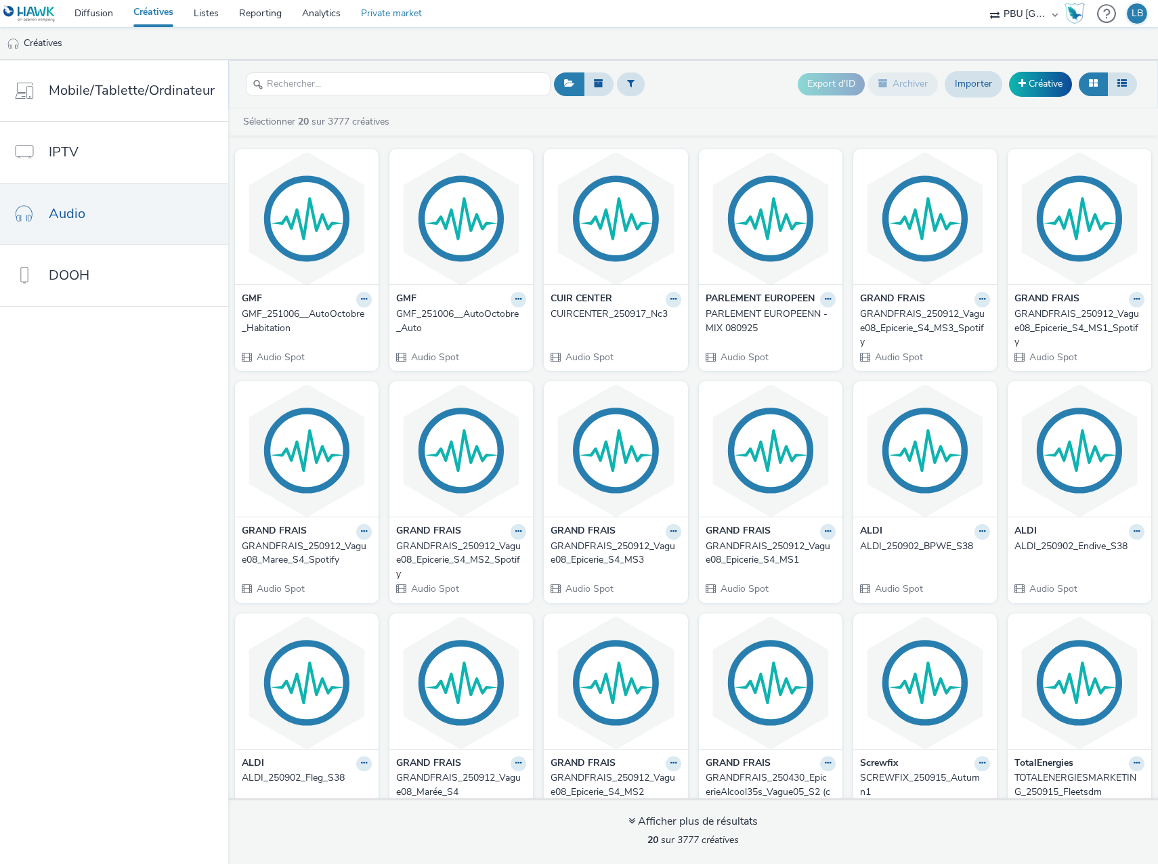
click at [378, 10] on link "Private market" at bounding box center [391, 13] width 81 height 27
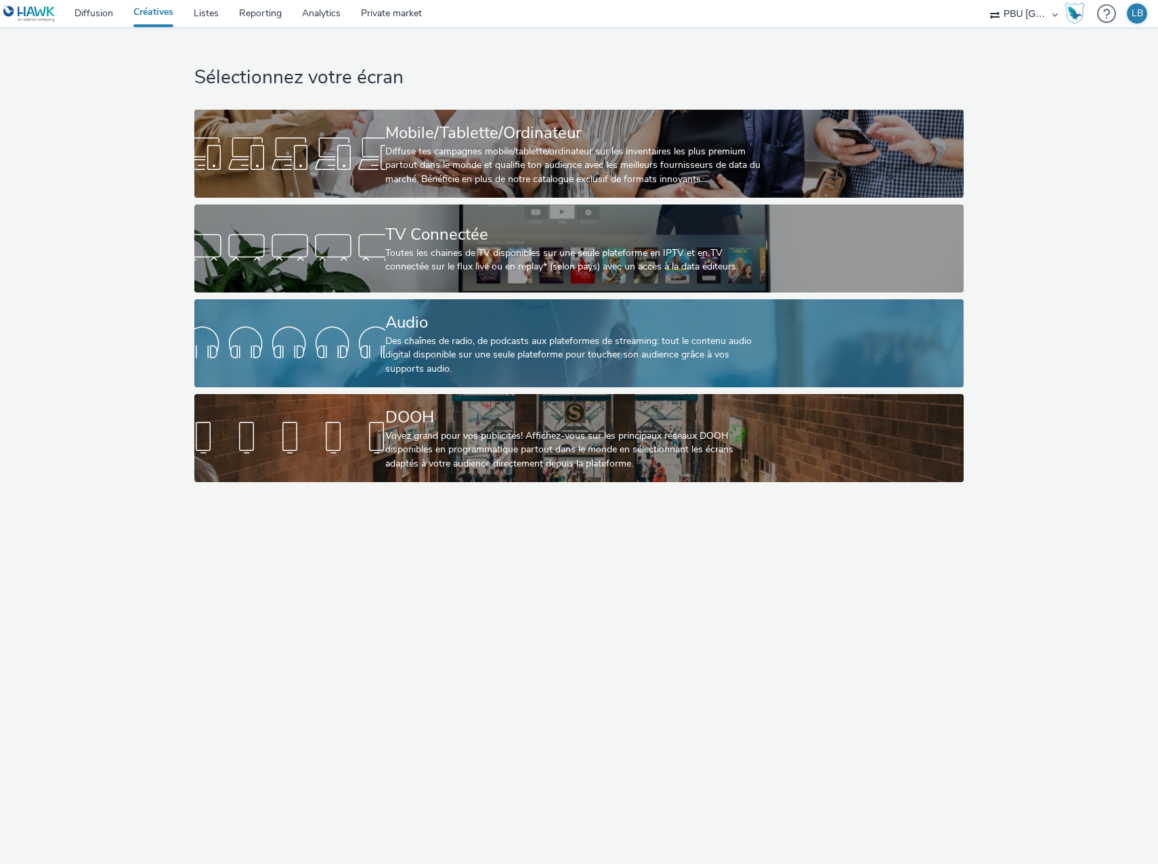
click at [450, 339] on div "Des chaînes de radio, de podcasts aux plateformes de streaming: tout le contenu…" at bounding box center [576, 354] width 382 height 41
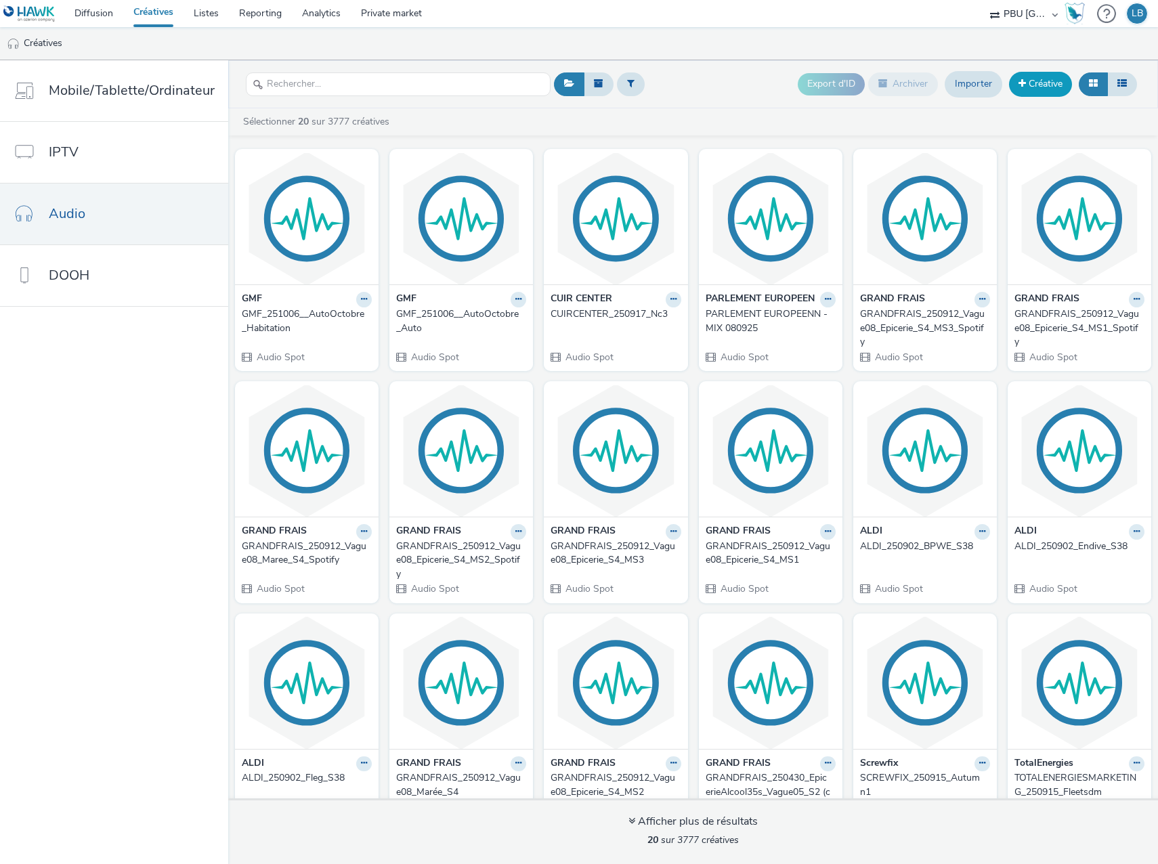
click at [1018, 87] on span at bounding box center [1021, 83] width 7 height 9
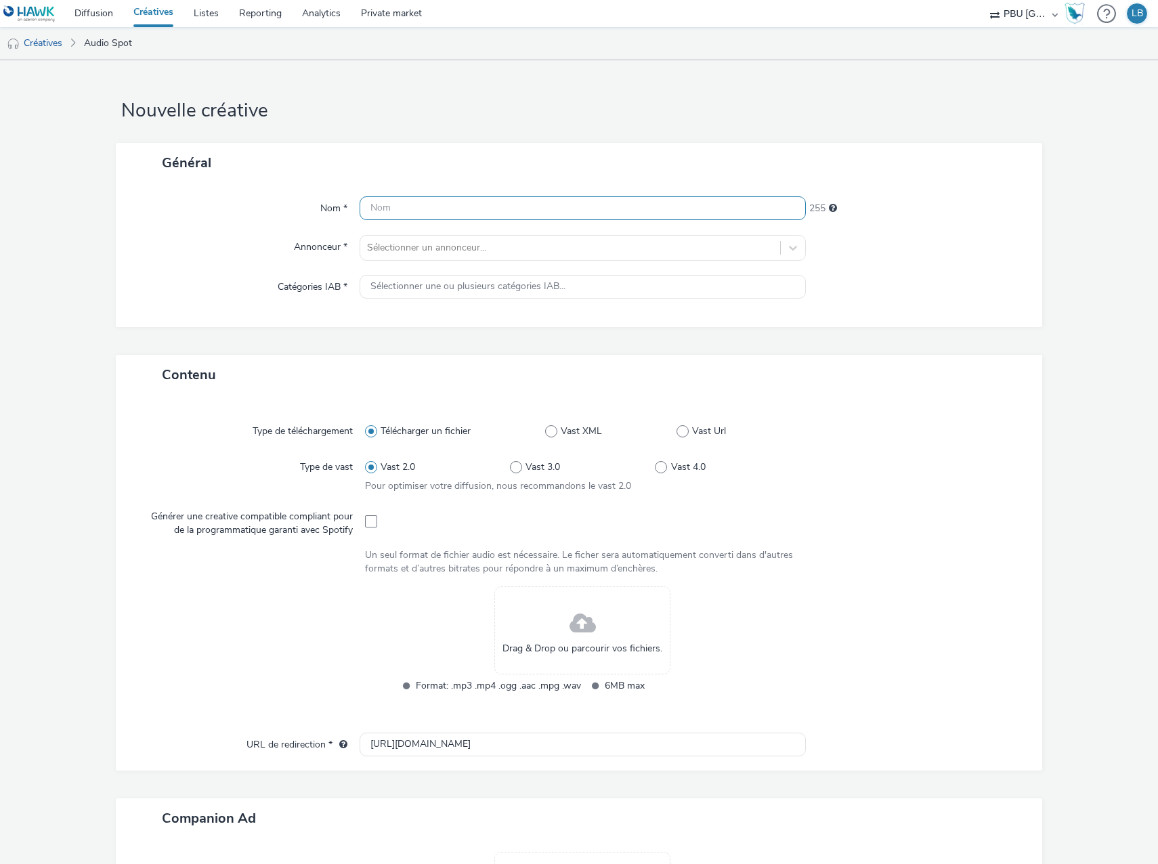
click at [406, 215] on input "text" at bounding box center [582, 208] width 446 height 24
paste input "GMF_251006__AutoOctobre_Habitation_Spotify"
type input "GMF_251006__AutoOctobre_Habitation_Spotify"
click at [359, 519] on div "Générer une creative compatible compliant pour de la programmatique garanti ave…" at bounding box center [252, 520] width 225 height 33
click at [369, 525] on span at bounding box center [371, 521] width 12 height 12
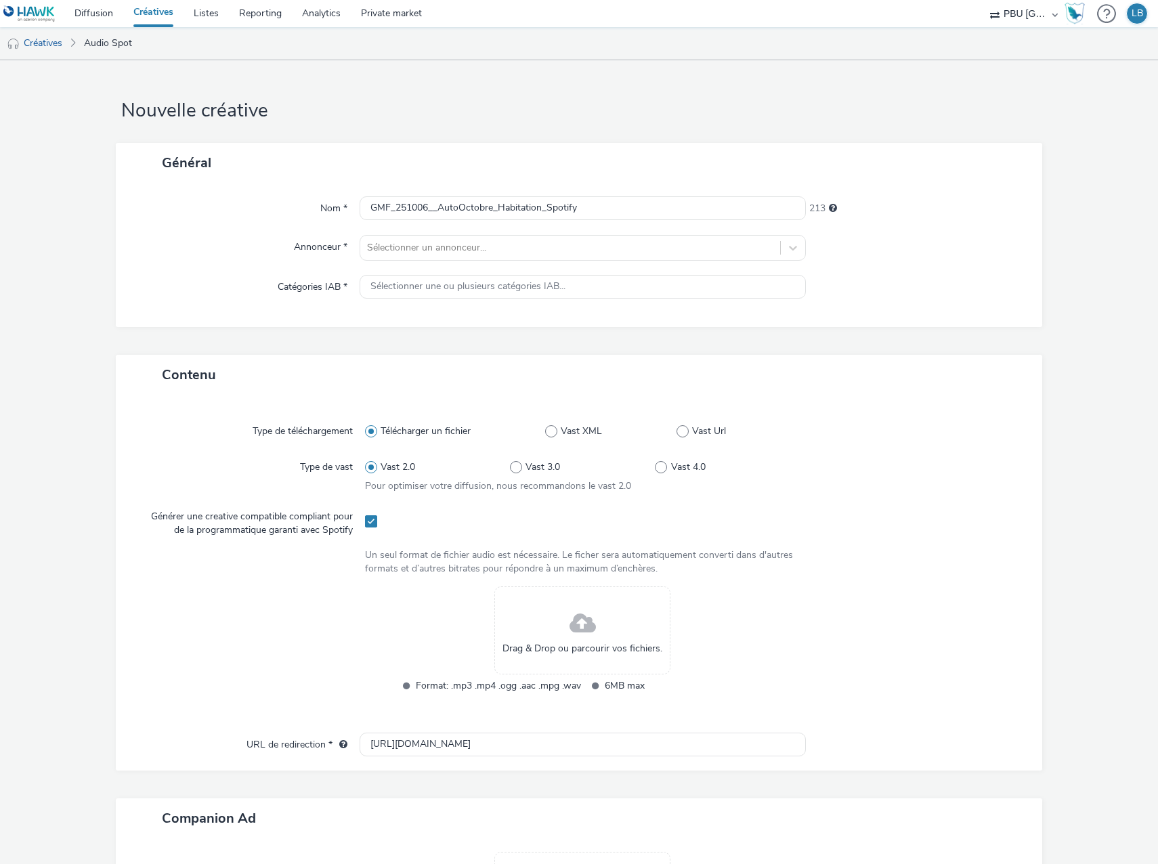
checkbox input "true"
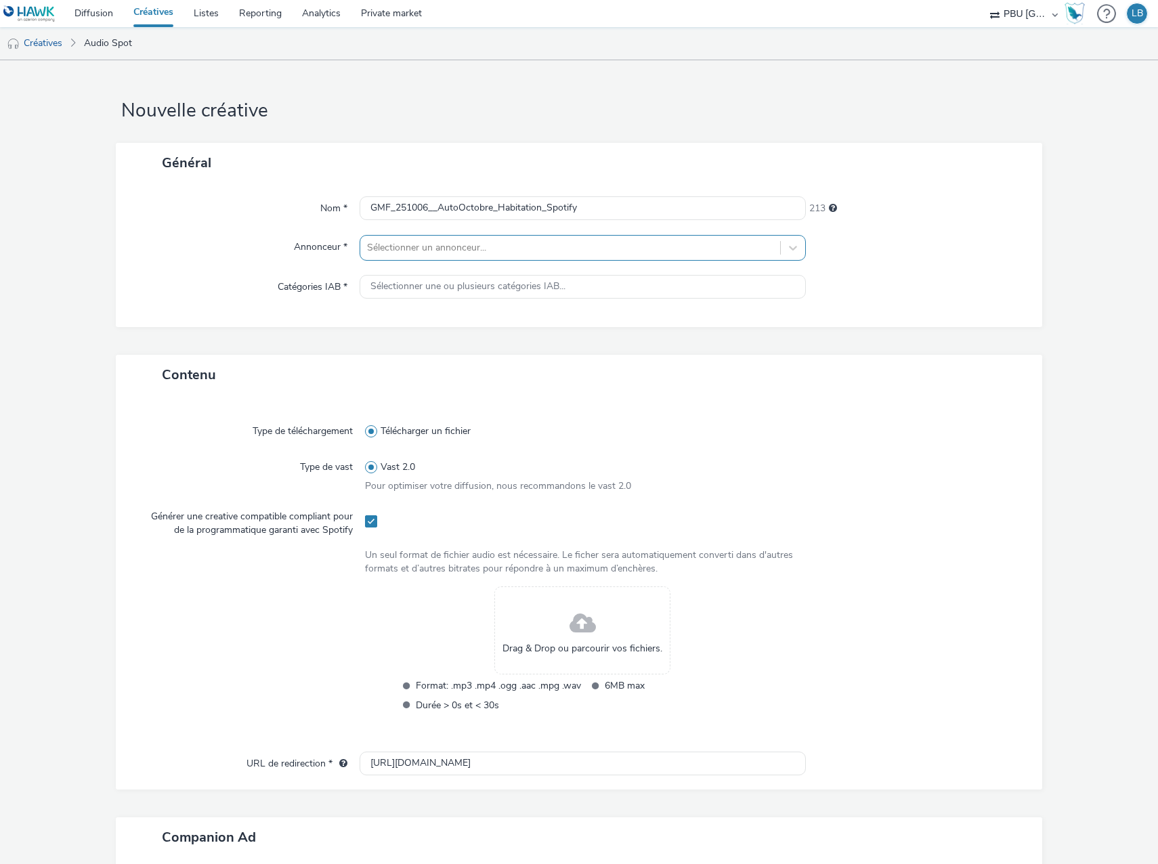
click at [437, 247] on div at bounding box center [570, 248] width 406 height 16
type input "gm"
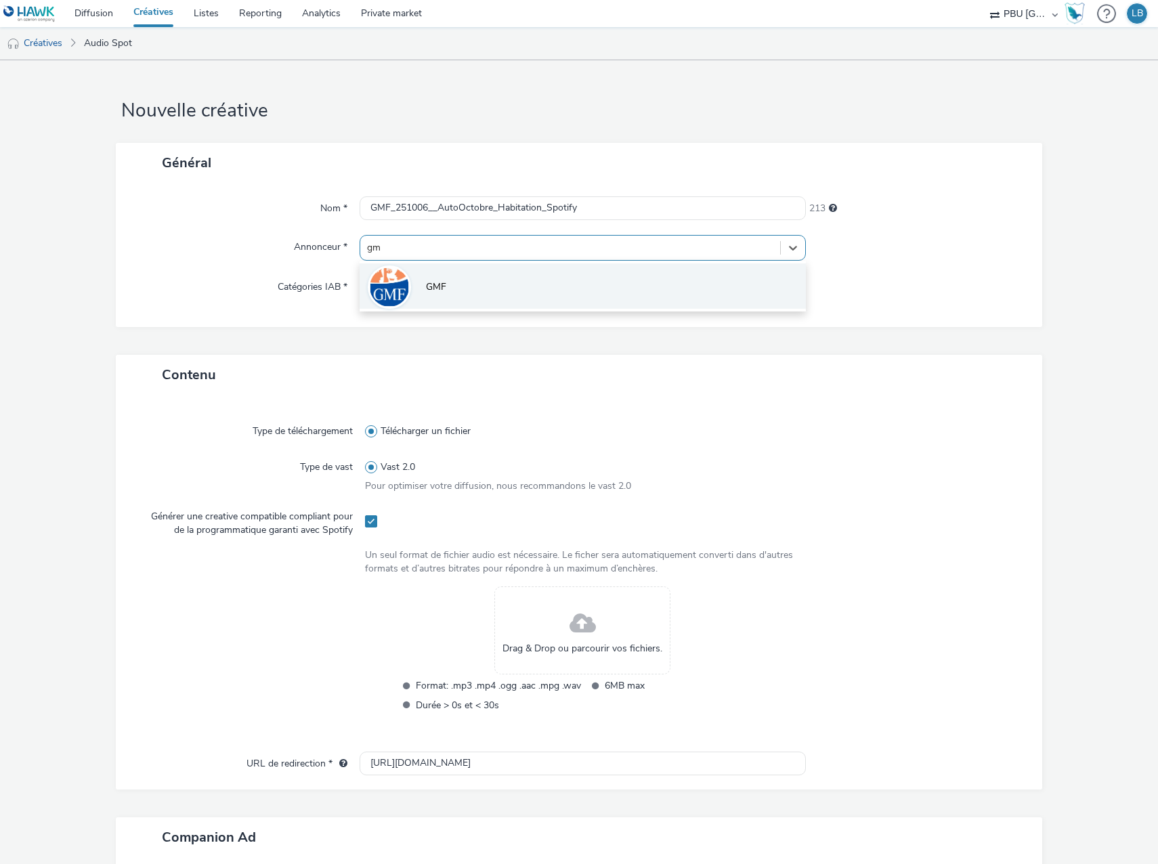
click at [476, 299] on li "GMF" at bounding box center [582, 285] width 446 height 45
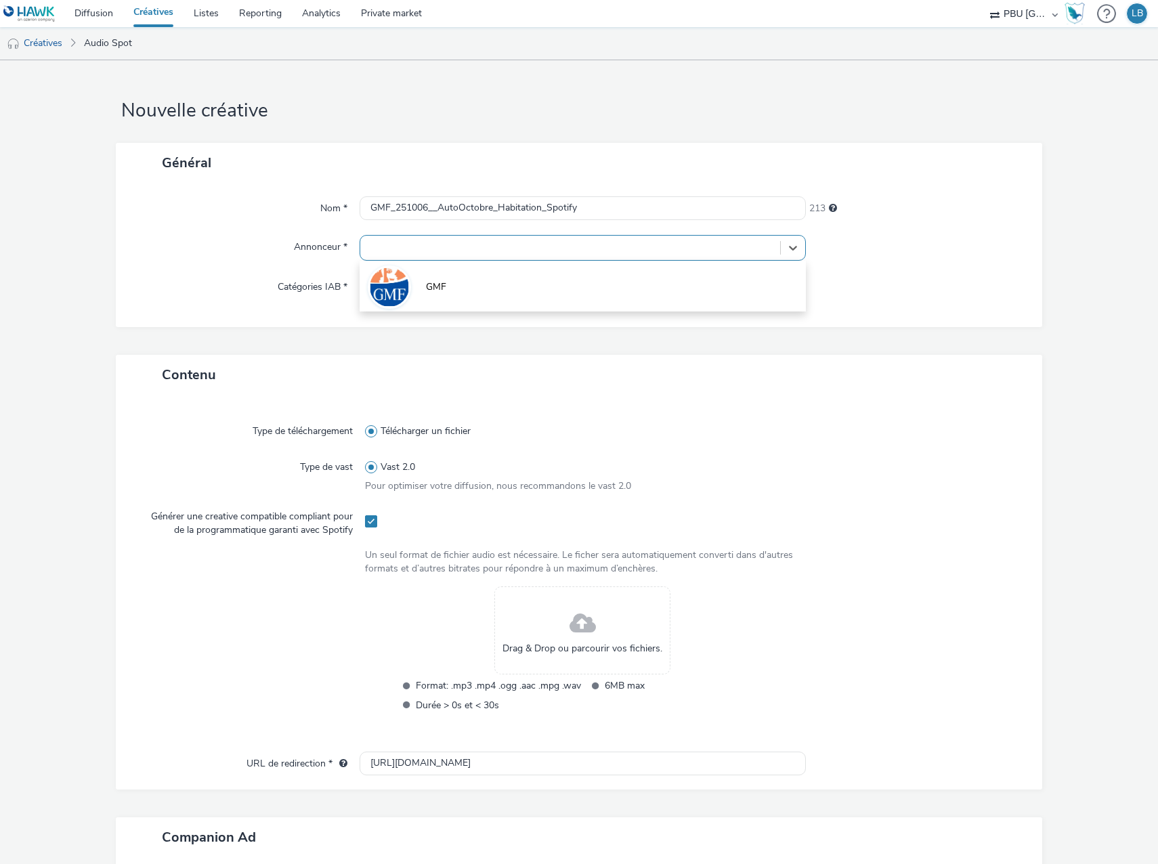
type input "[URL][DOMAIN_NAME]"
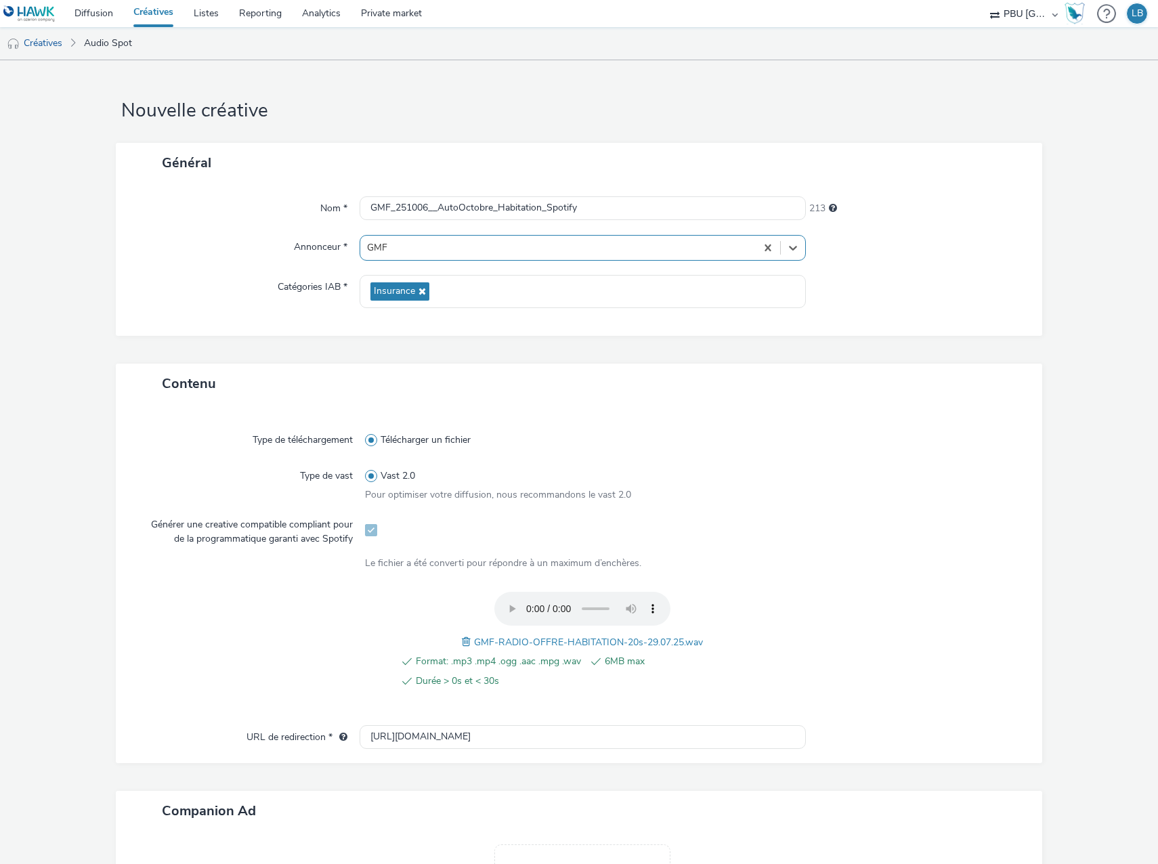
scroll to position [181, 0]
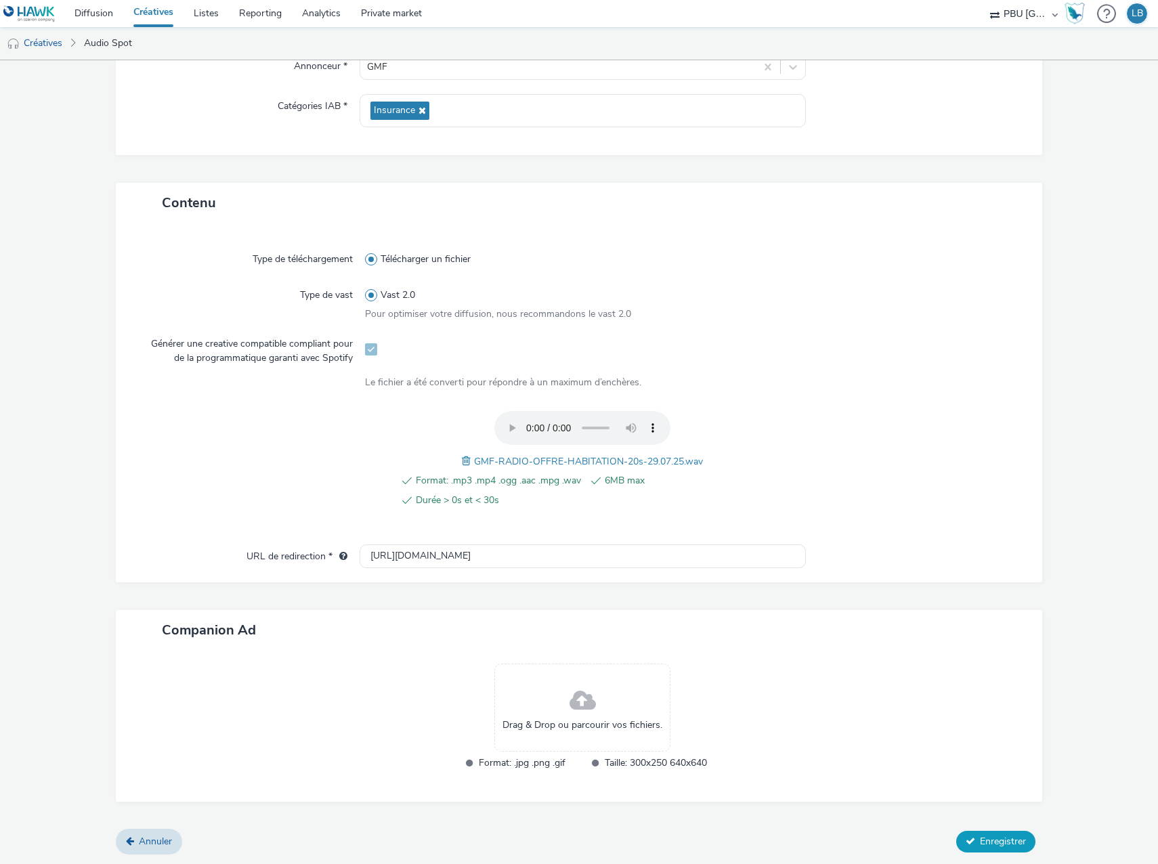
click at [987, 840] on span "Enregistrer" at bounding box center [1003, 841] width 46 height 13
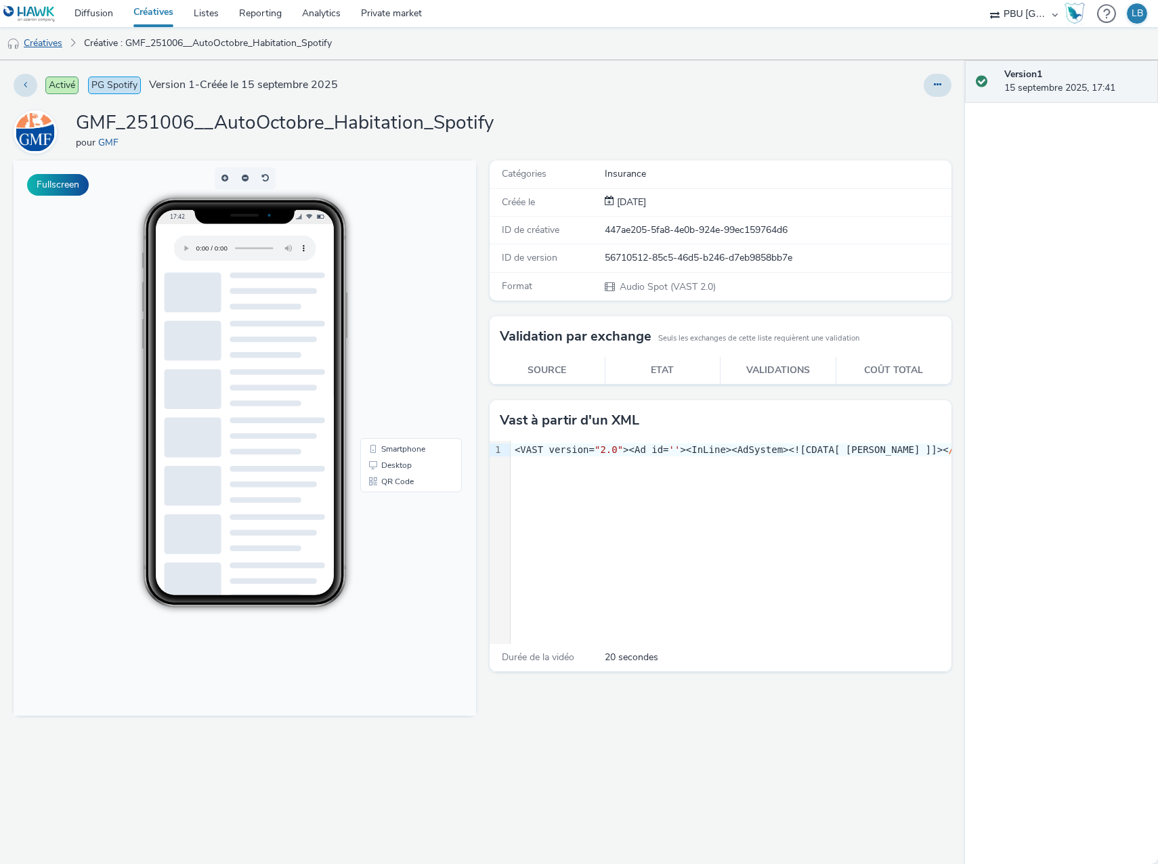
click at [56, 44] on link "Créatives" at bounding box center [34, 43] width 69 height 32
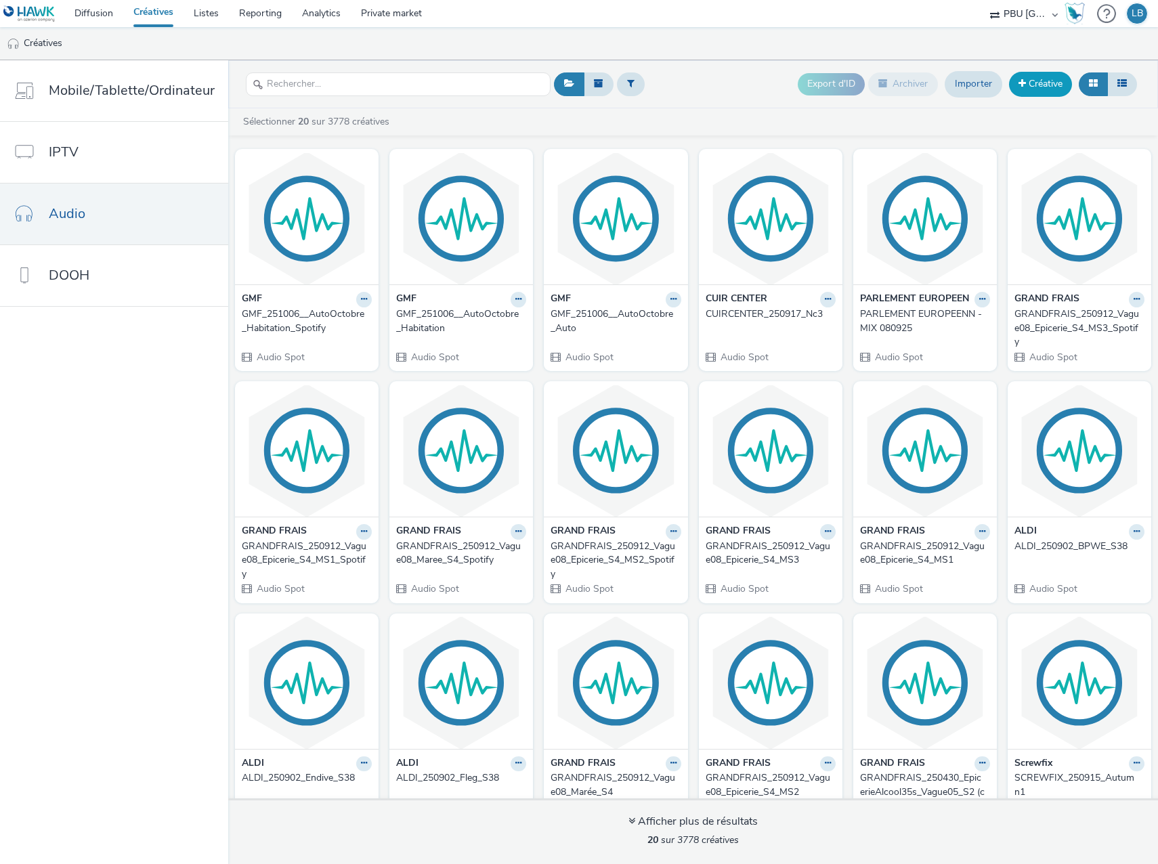
click at [1054, 91] on link "Créative" at bounding box center [1040, 84] width 63 height 24
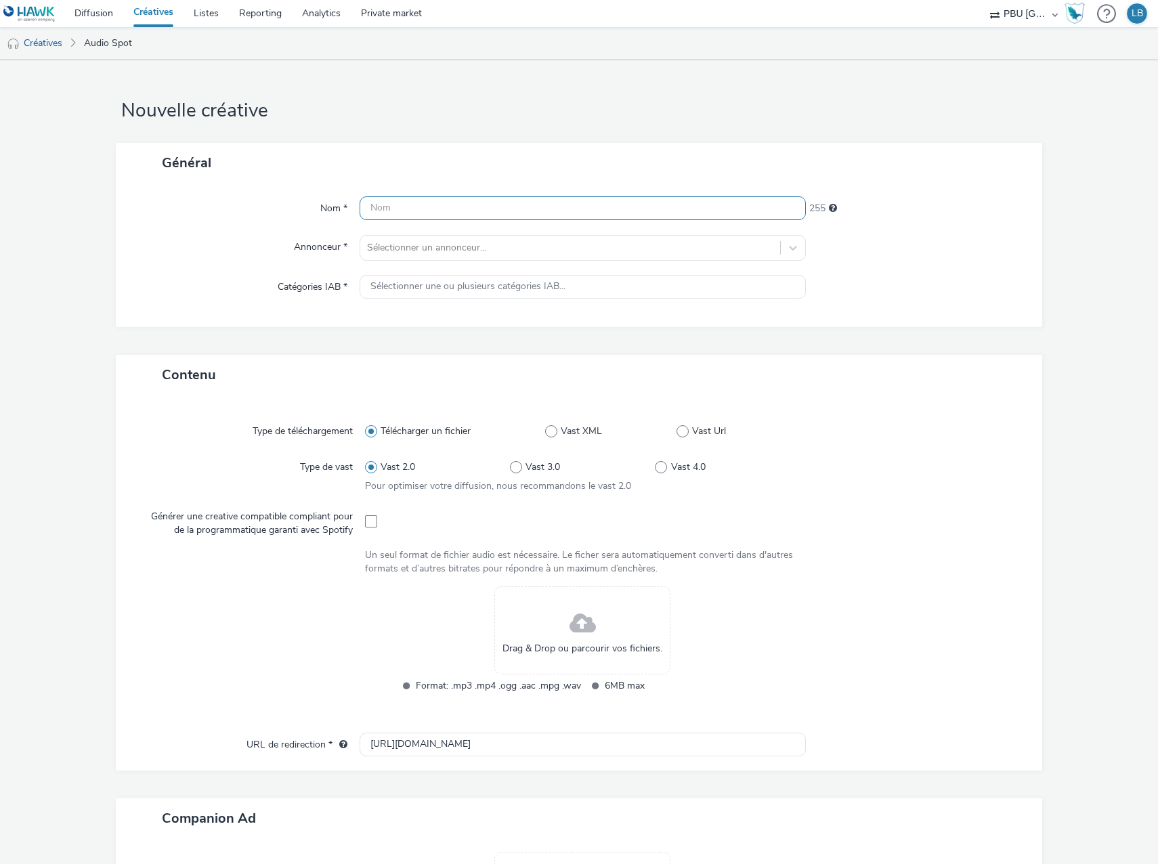
click at [510, 198] on input "text" at bounding box center [582, 208] width 446 height 24
paste input "GMF_251006__AutoOctobre_Auto_Spotify"
type input "GMF_251006__AutoOctobre_Auto_Spotify"
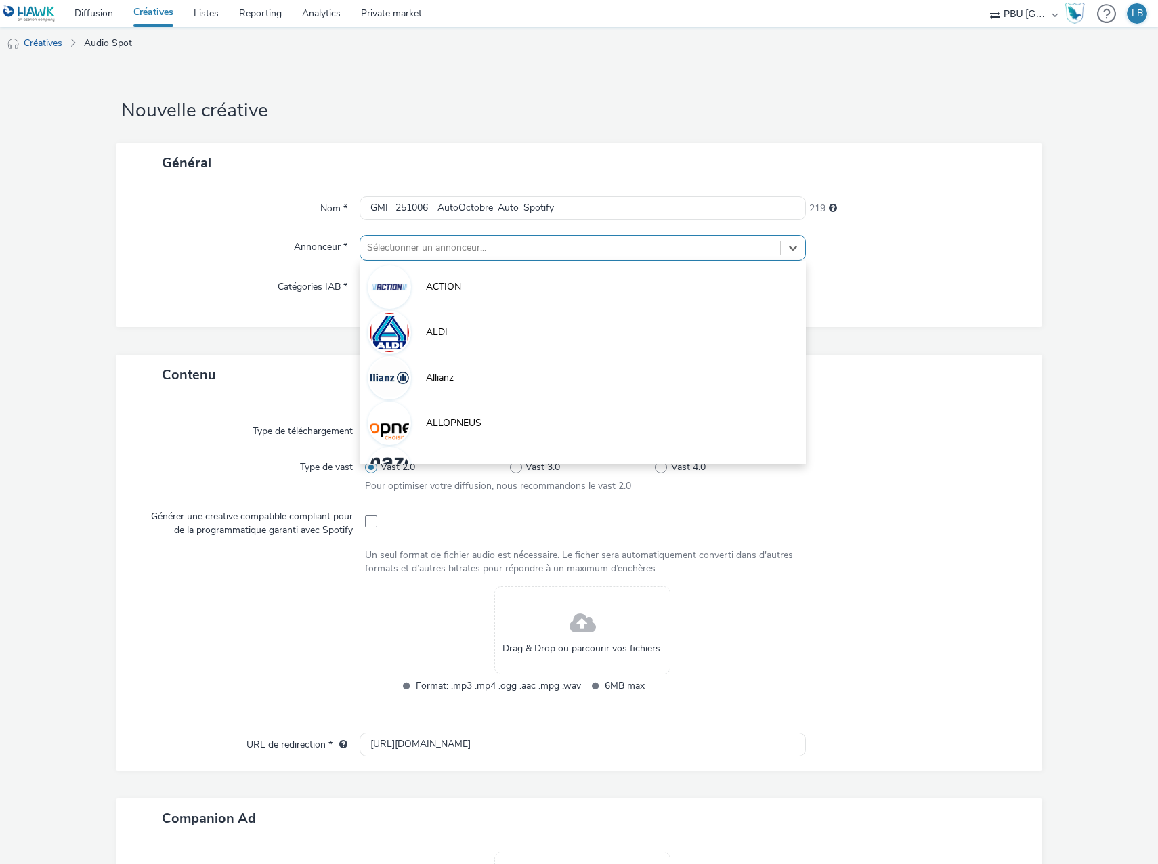
click at [508, 244] on div at bounding box center [570, 248] width 406 height 16
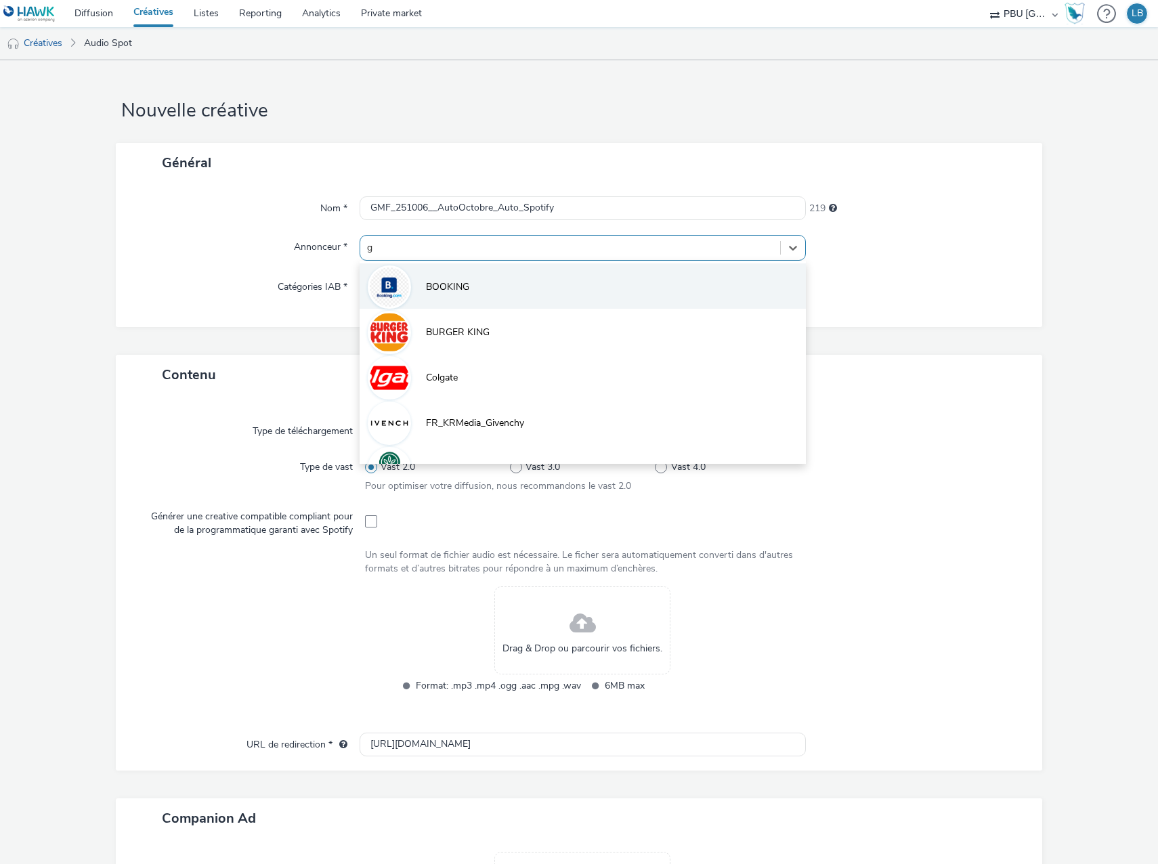
type input "gm"
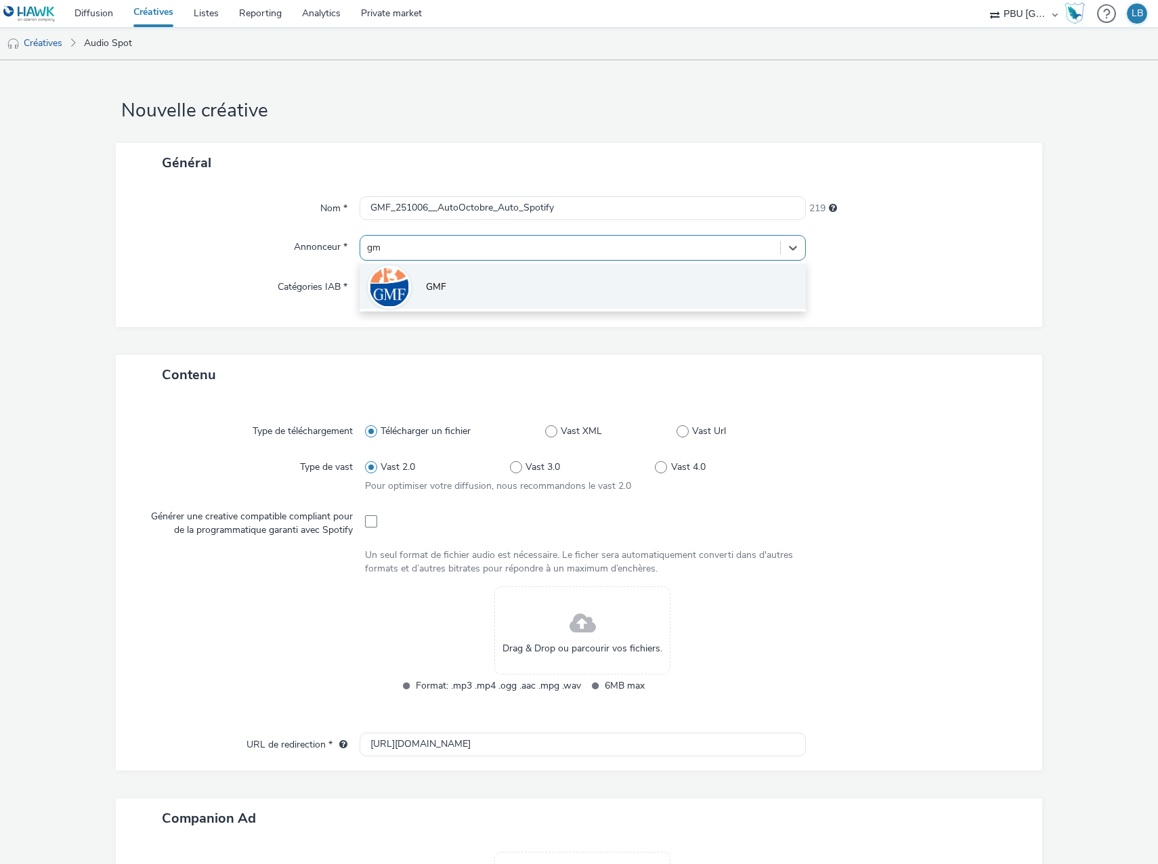
click at [474, 297] on li "GMF" at bounding box center [582, 285] width 446 height 45
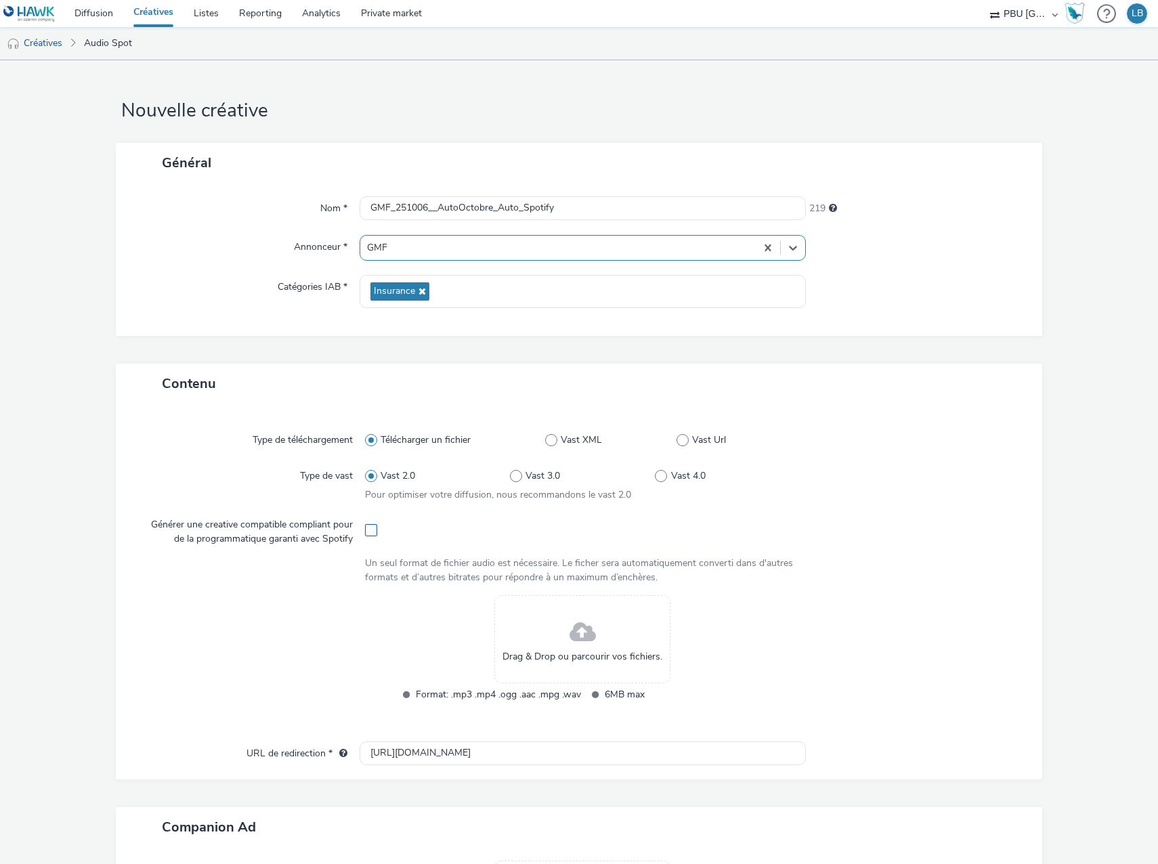
click at [365, 532] on span at bounding box center [371, 530] width 12 height 12
checkbox input "true"
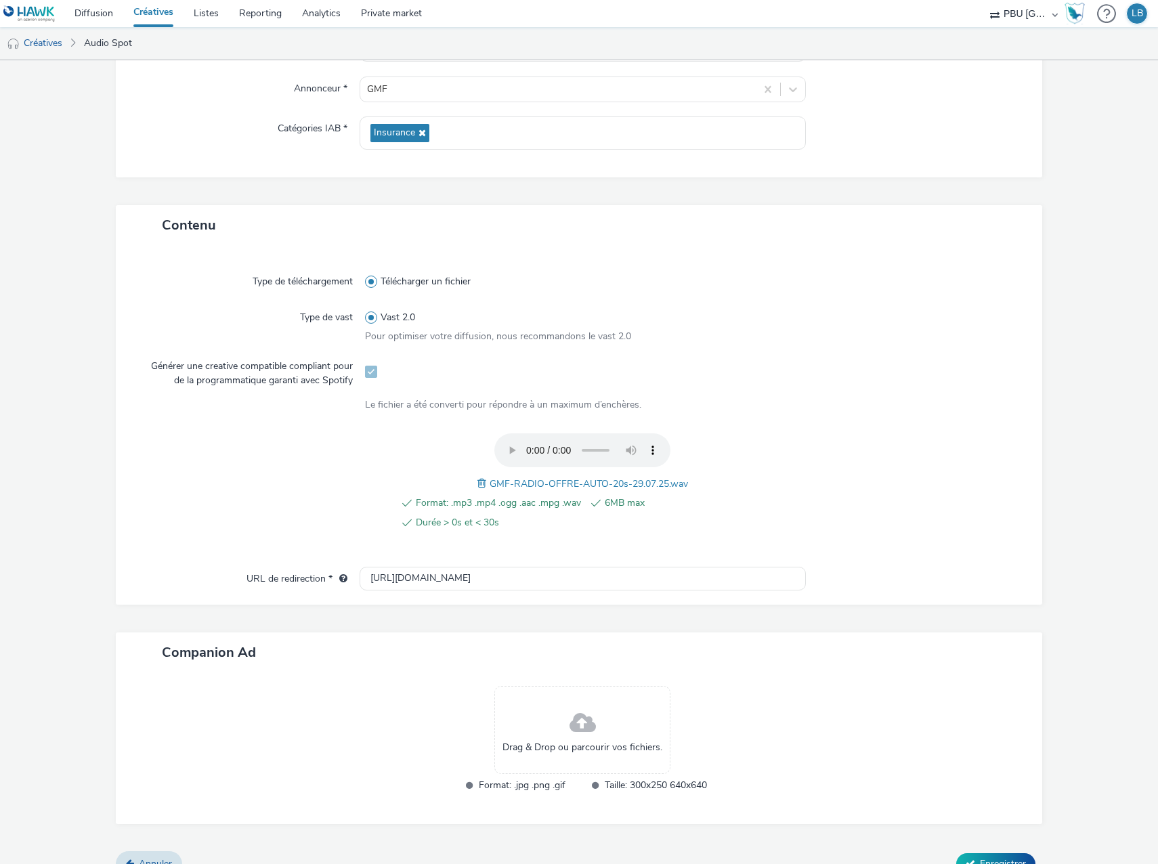
scroll to position [181, 0]
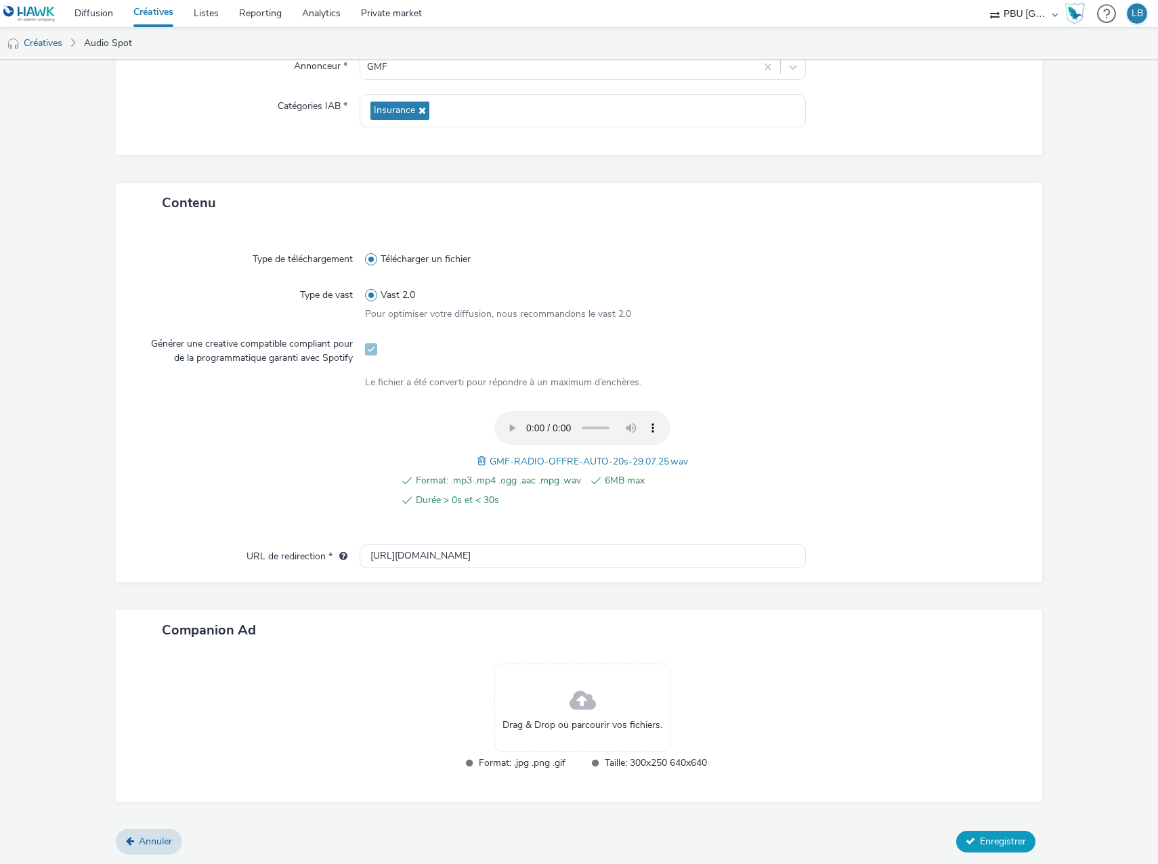
click at [996, 846] on span "Enregistrer" at bounding box center [1003, 841] width 46 height 13
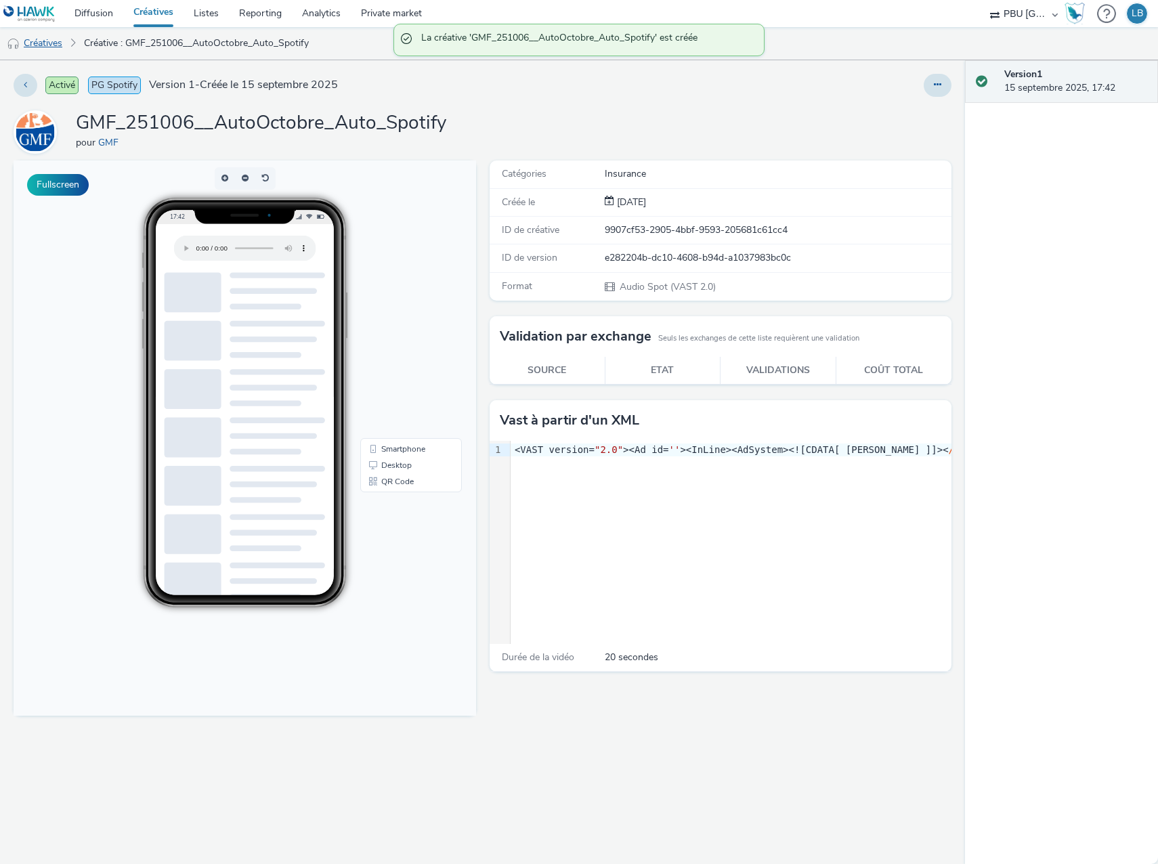
click at [58, 41] on link "Créatives" at bounding box center [34, 43] width 69 height 32
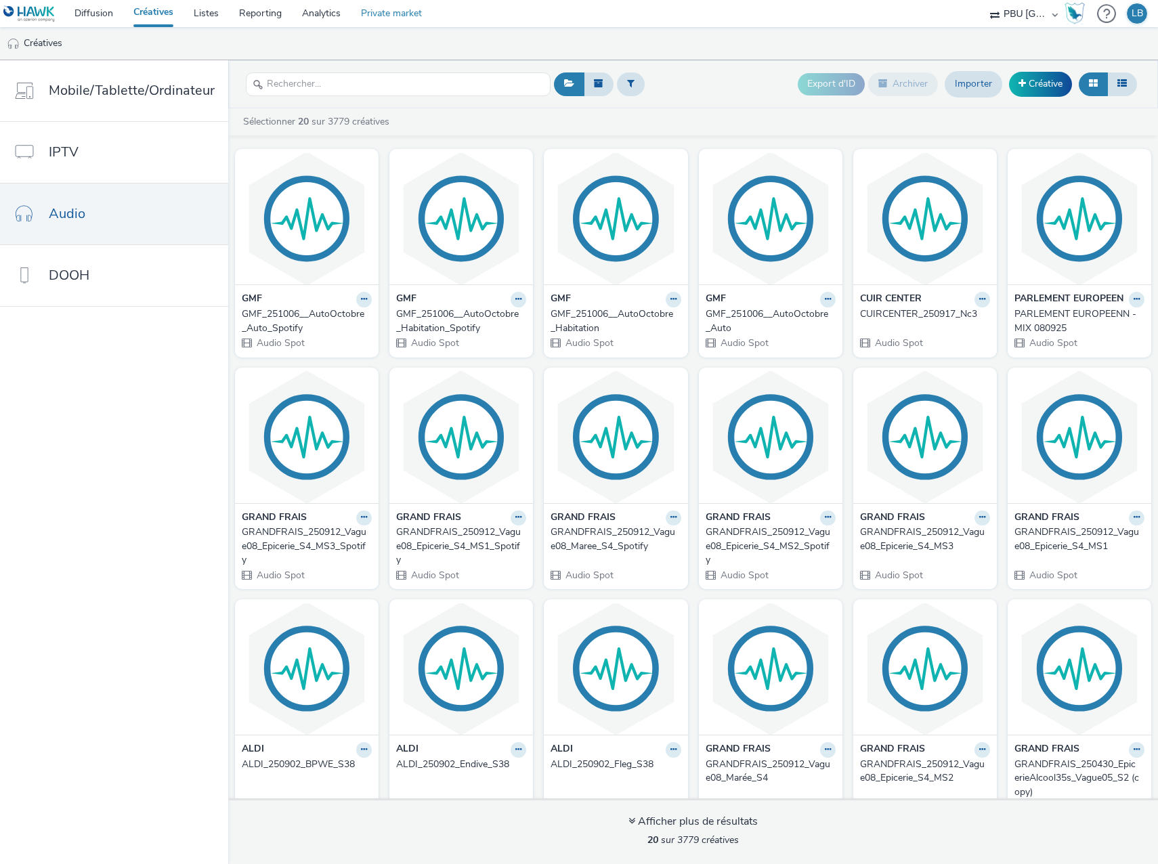
click at [391, 16] on link "Private market" at bounding box center [391, 13] width 81 height 27
